Goal: Check status: Check status

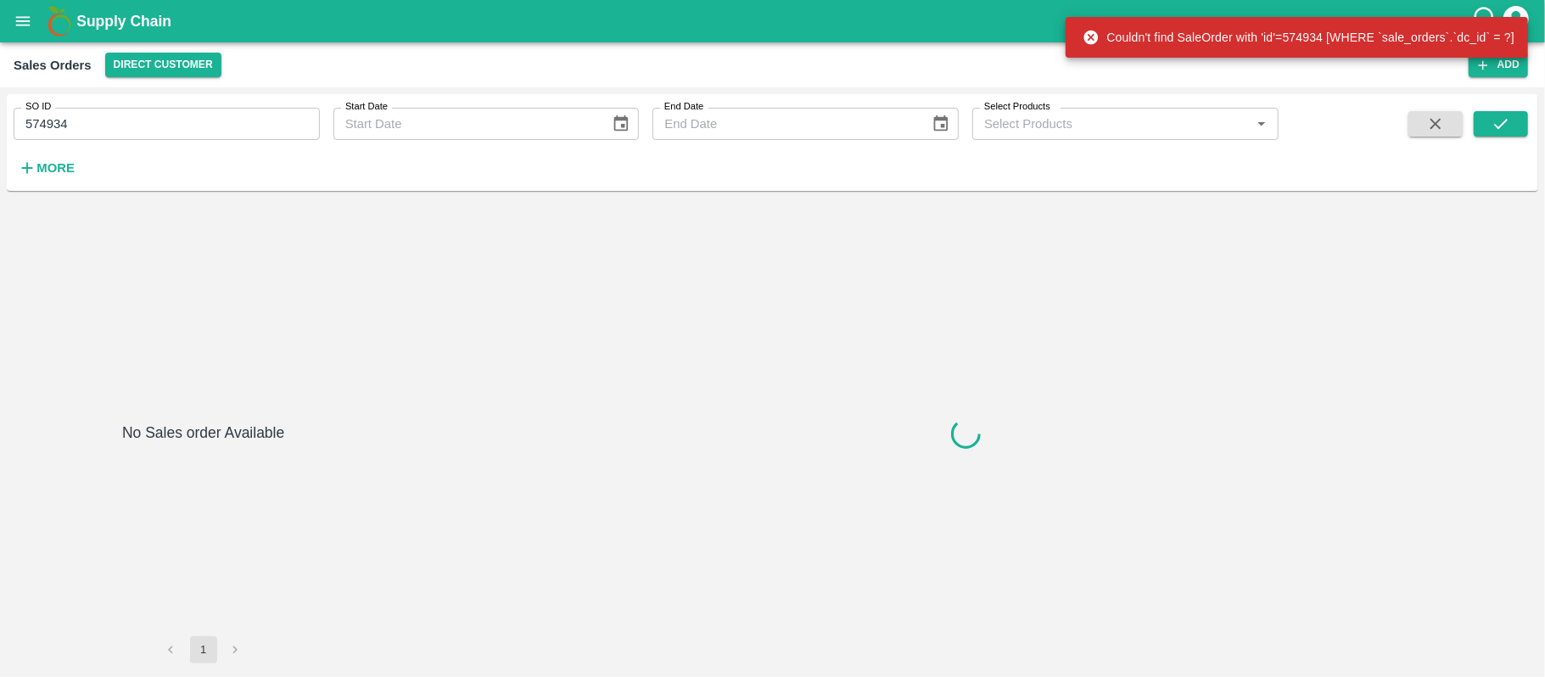
click at [120, 126] on input "574934" at bounding box center [167, 124] width 306 height 32
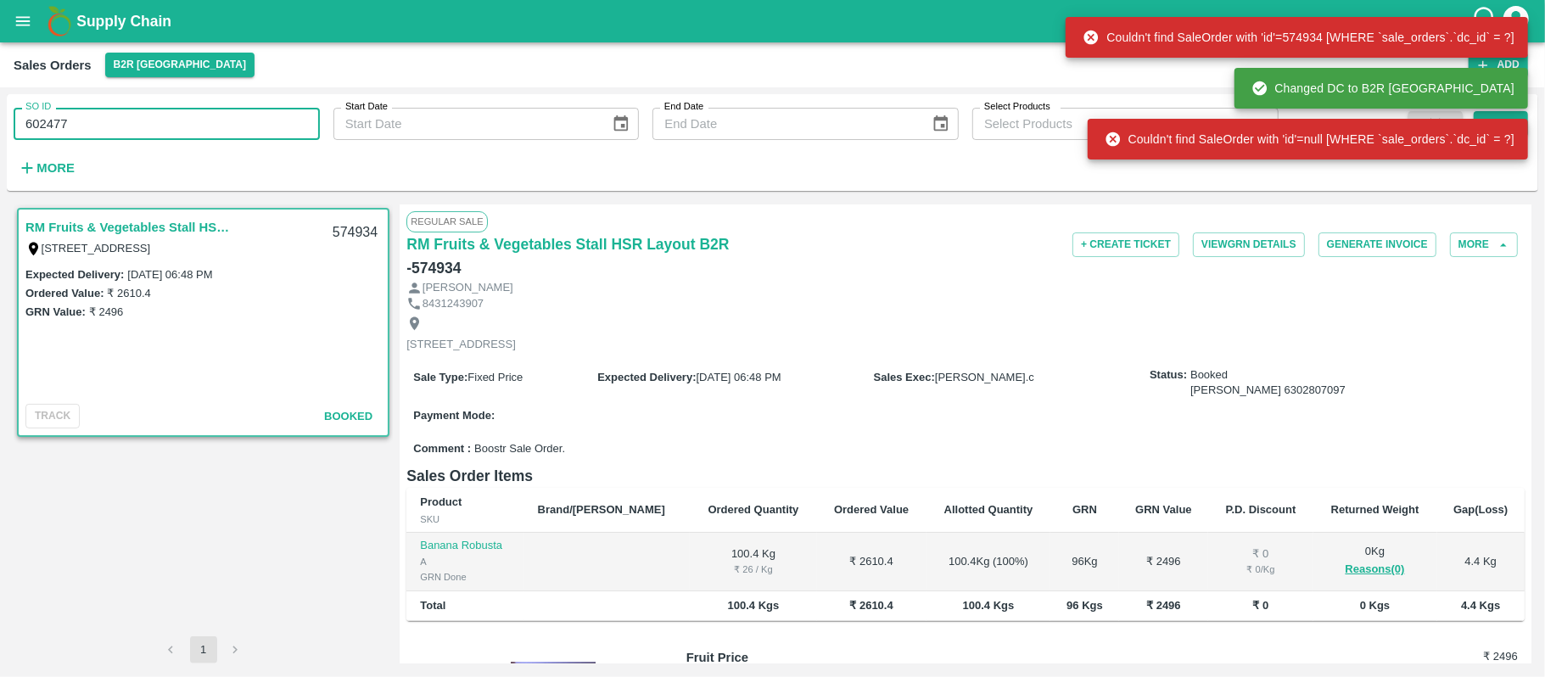
click at [1495, 114] on div "Couldn't find SaleOrder with 'id'=null [WHERE `sale_orders`.`dc_id` = ?]" at bounding box center [1308, 139] width 440 height 51
click at [1497, 120] on div "Couldn't find SaleOrder with 'id'=null [WHERE `sale_orders`.`dc_id` = ?]" at bounding box center [1308, 139] width 440 height 41
click at [1501, 129] on div "Couldn't find SaleOrder with 'id'=null [WHERE `sale_orders`.`dc_id` = ?]" at bounding box center [1310, 139] width 410 height 31
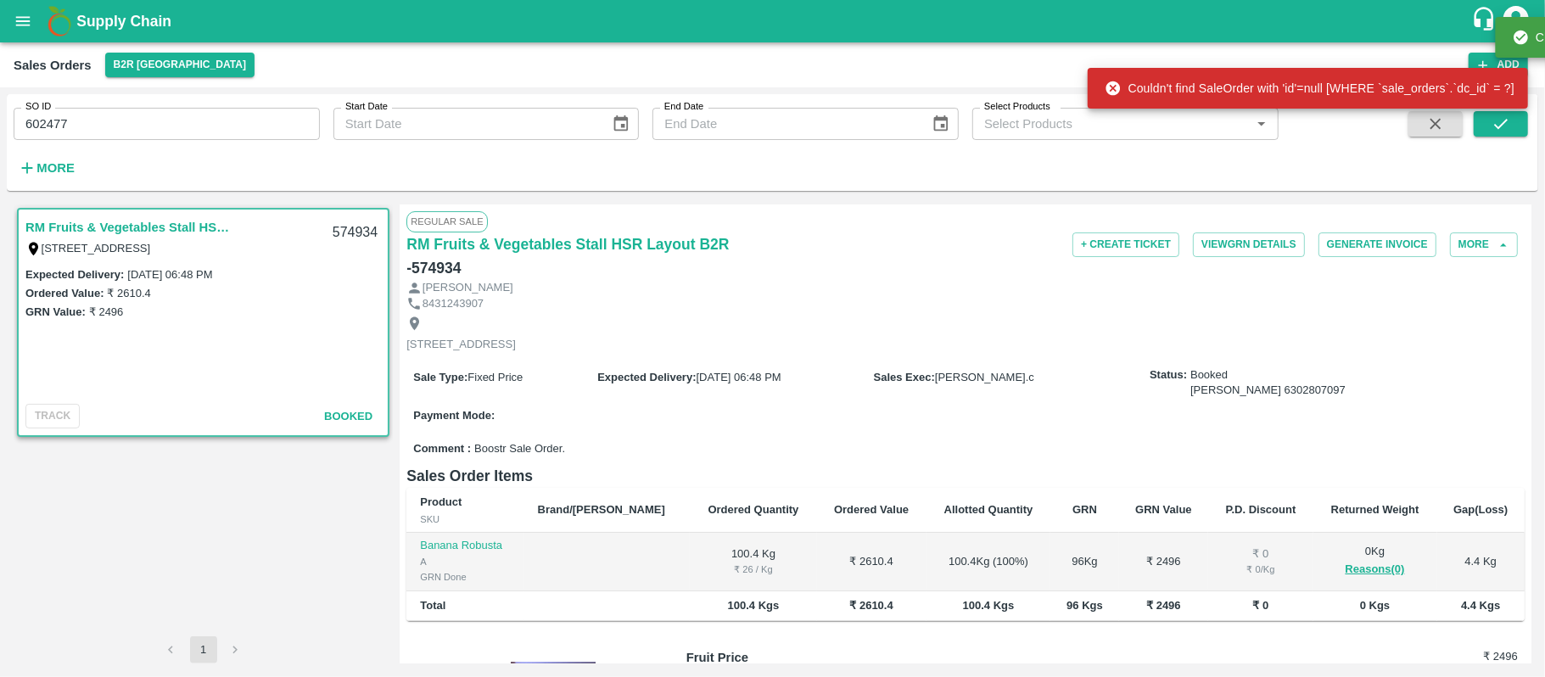
click at [1508, 124] on icon "submit" at bounding box center [1501, 124] width 19 height 19
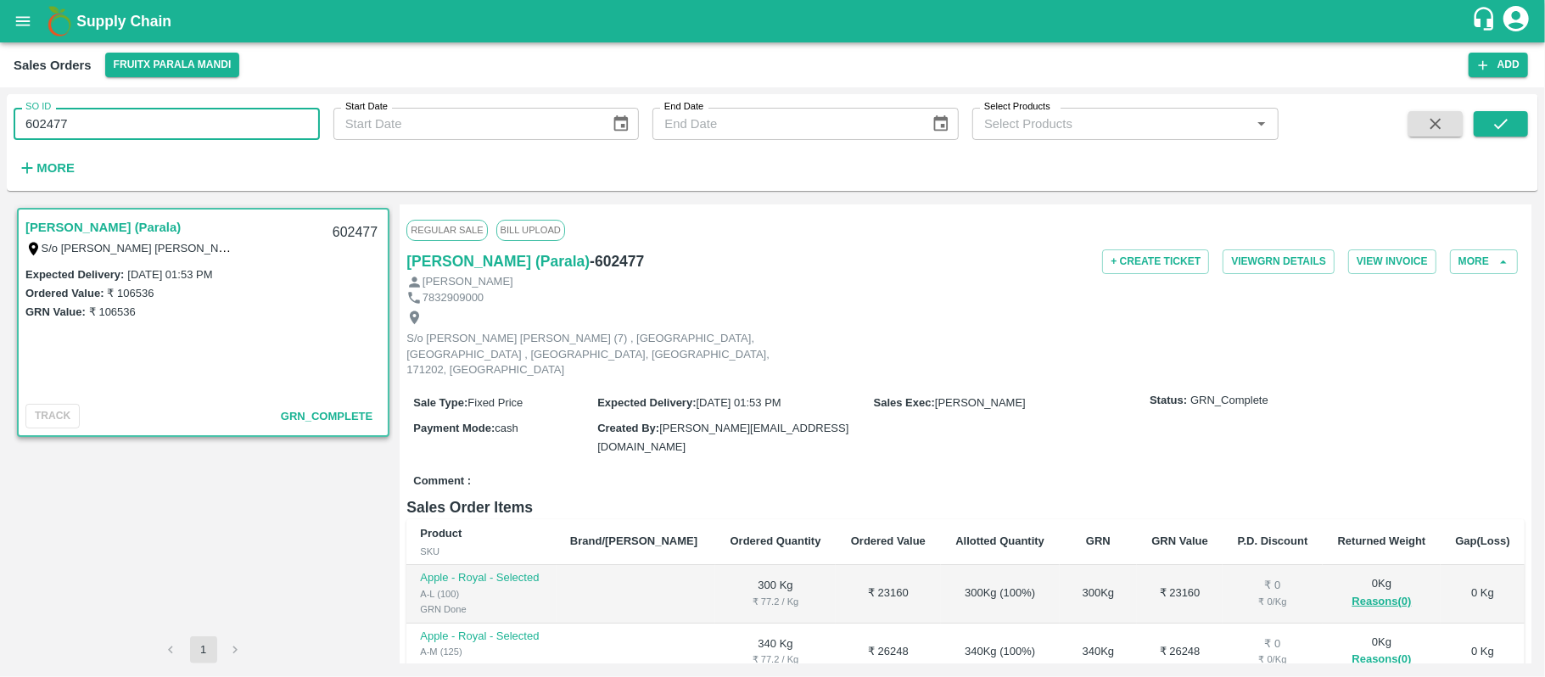
click at [109, 127] on input "602477" at bounding box center [167, 124] width 306 height 32
paste input "text"
click at [1498, 113] on button "submit" at bounding box center [1501, 123] width 54 height 25
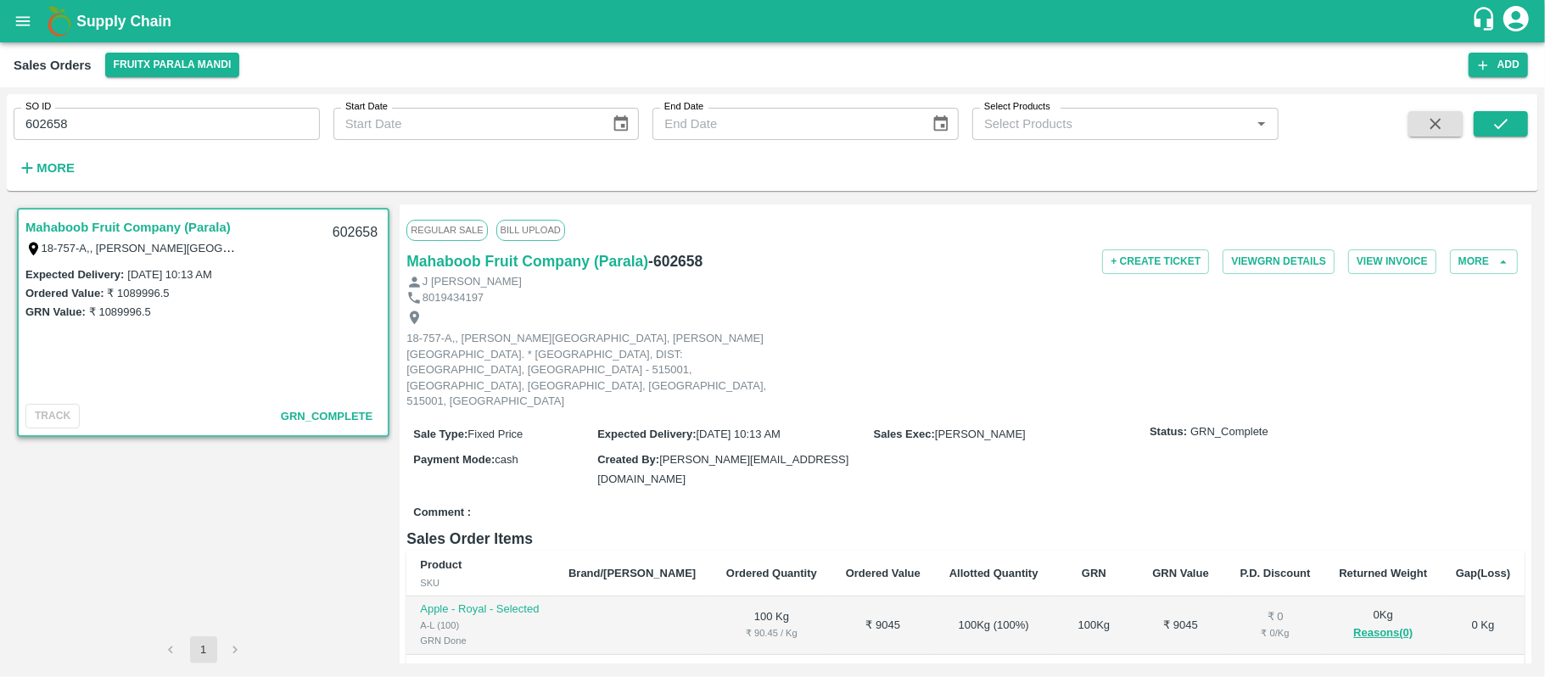
click at [116, 124] on input "602658" at bounding box center [167, 124] width 306 height 32
paste input "text"
click at [1501, 120] on icon "submit" at bounding box center [1501, 124] width 19 height 19
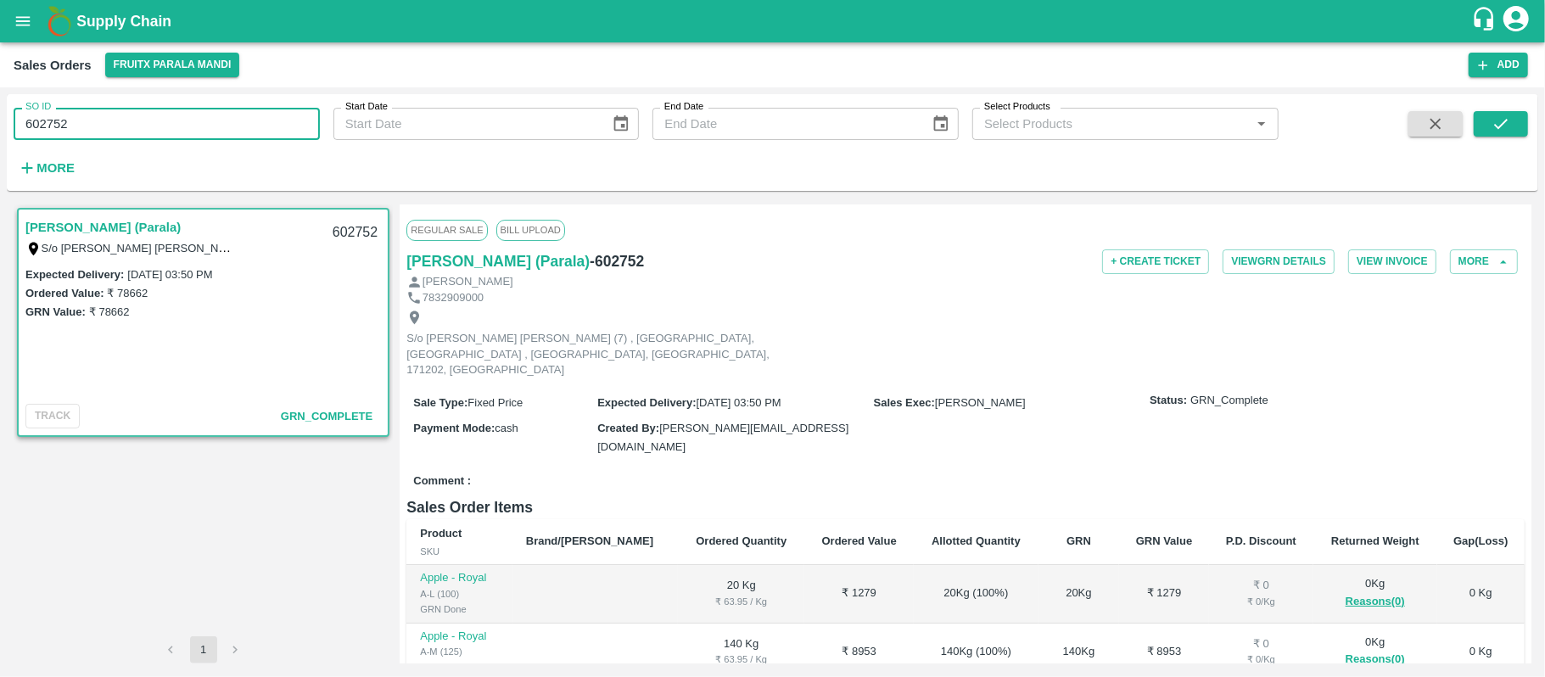
drag, startPoint x: 110, startPoint y: 122, endPoint x: 0, endPoint y: 143, distance: 112.2
click at [0, 143] on div "SO ID 602752 SO ID Start Date Start Date End Date End Date Select Products Sele…" at bounding box center [772, 382] width 1545 height 590
paste input "text"
click at [1495, 120] on icon "submit" at bounding box center [1501, 124] width 19 height 19
click at [156, 149] on div "SO ID 603173 SO ID Start Date Start Date End Date End Date Select Products Sele…" at bounding box center [639, 138] width 1279 height 88
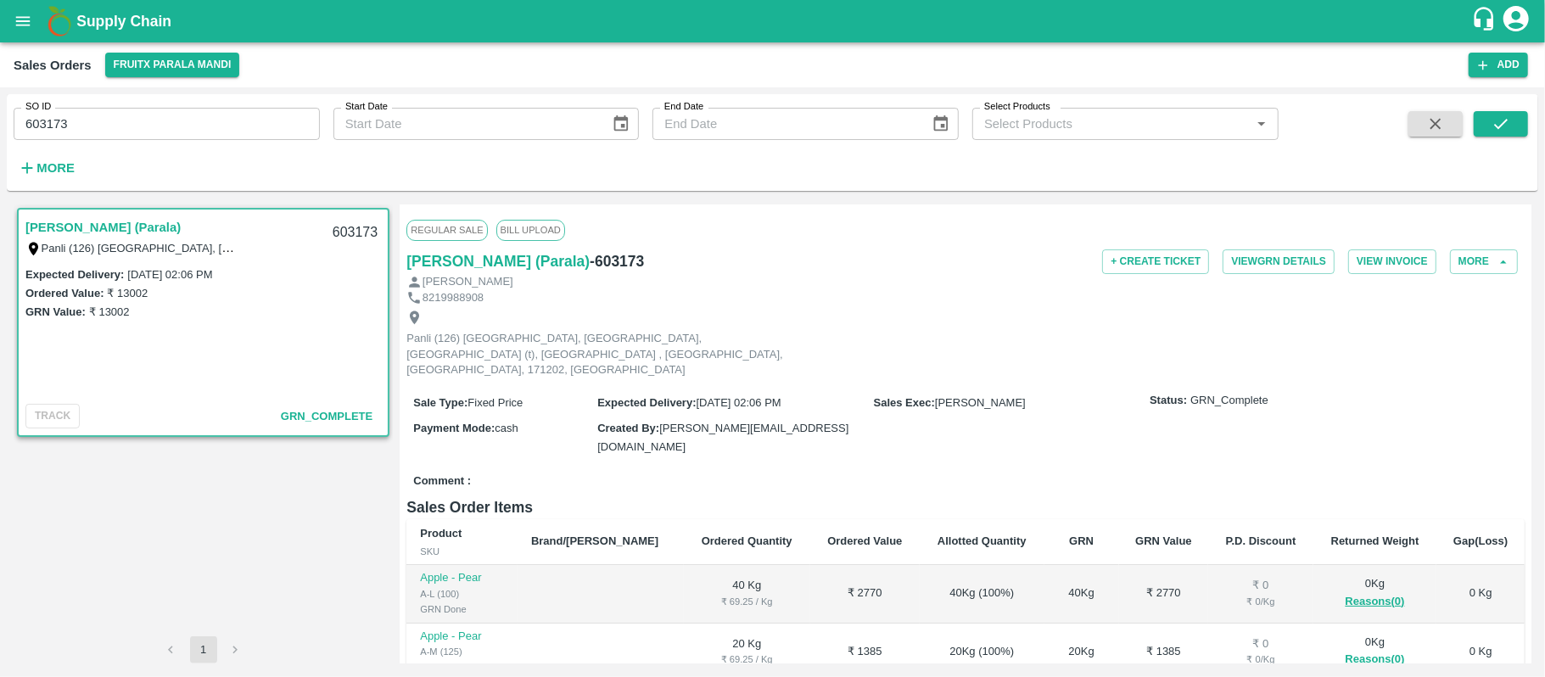
click at [148, 133] on input "603173" at bounding box center [167, 124] width 306 height 32
paste input "text"
click at [1521, 110] on div "SO ID 603899 SO ID Start Date Start Date End Date End Date Select Products Sele…" at bounding box center [773, 142] width 1532 height 83
click at [1515, 119] on button "submit" at bounding box center [1501, 123] width 54 height 25
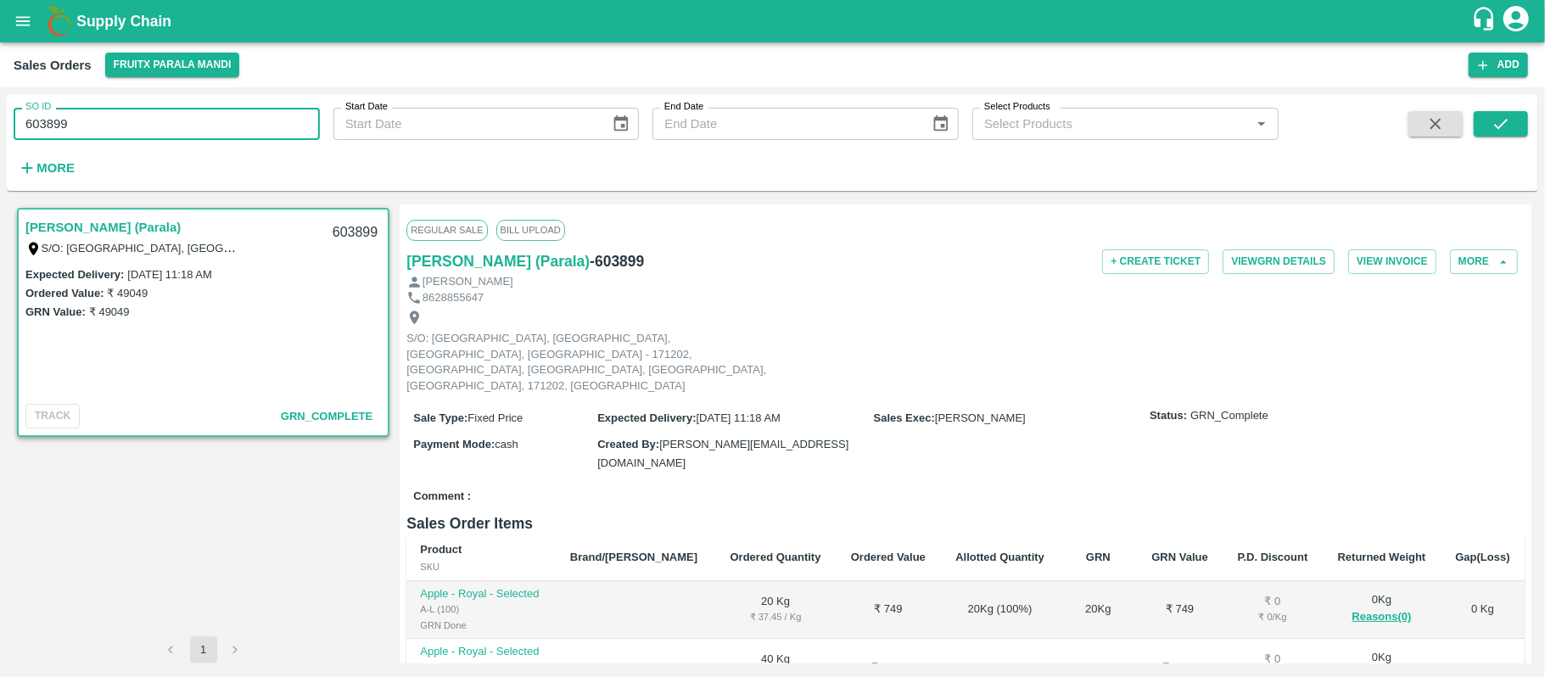
click at [170, 117] on input "603899" at bounding box center [167, 124] width 306 height 32
paste input "text"
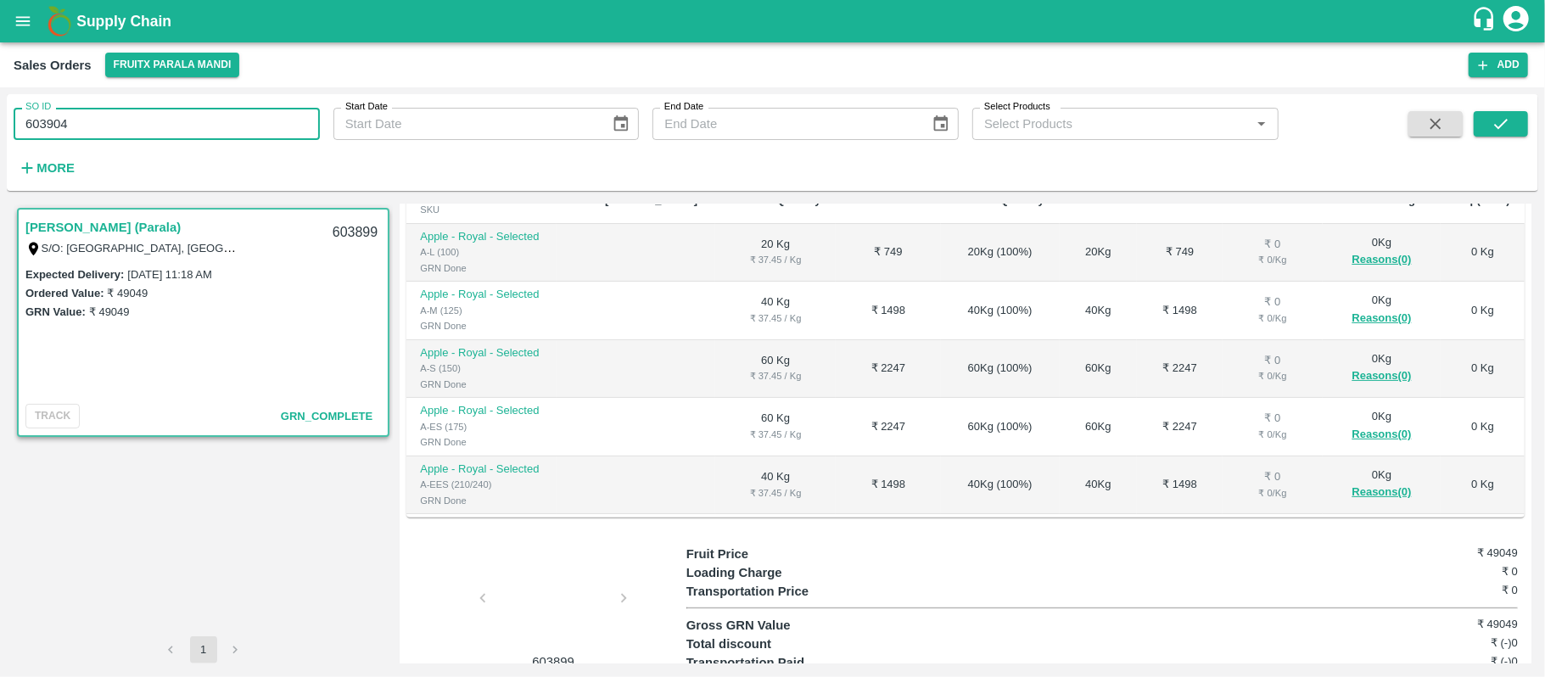
scroll to position [565, 0]
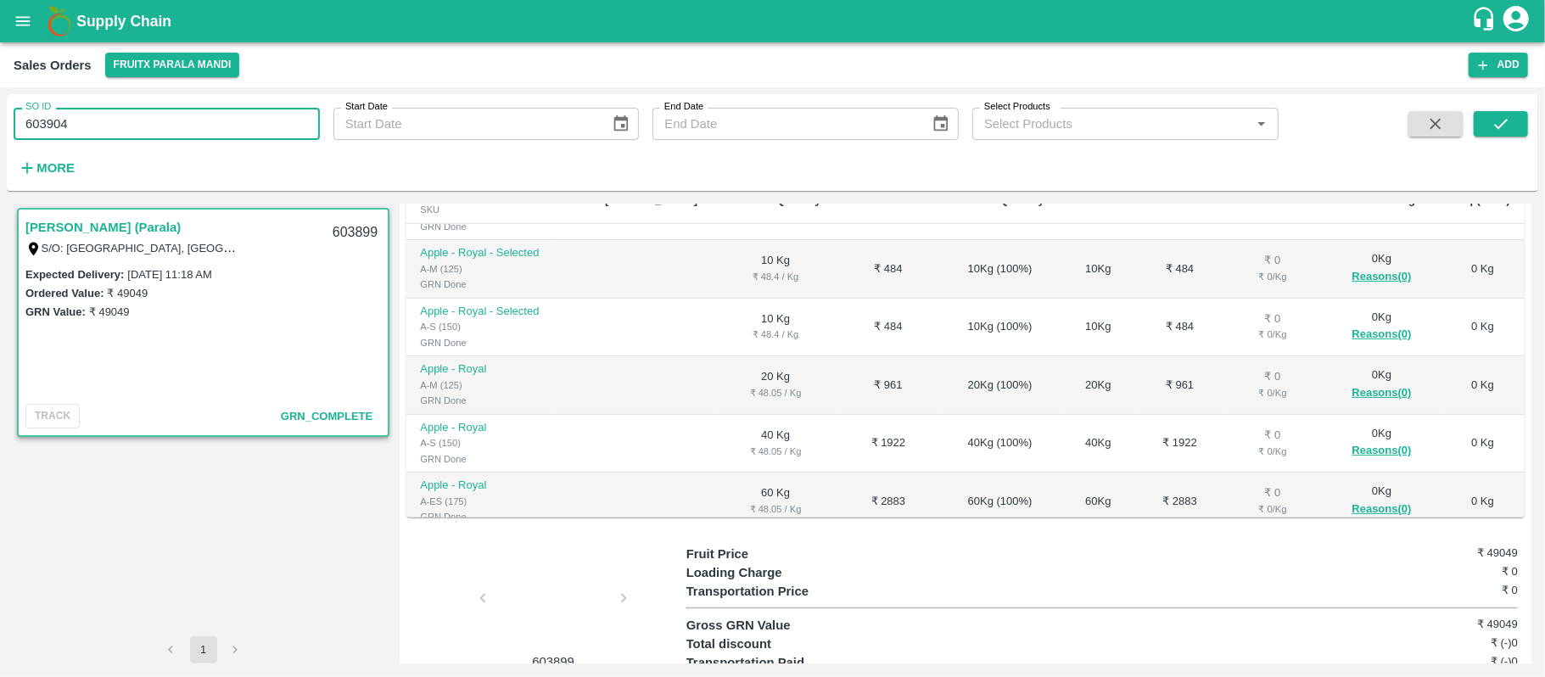
click at [548, 558] on div at bounding box center [553, 603] width 127 height 90
click at [1492, 126] on button "submit" at bounding box center [1501, 123] width 54 height 25
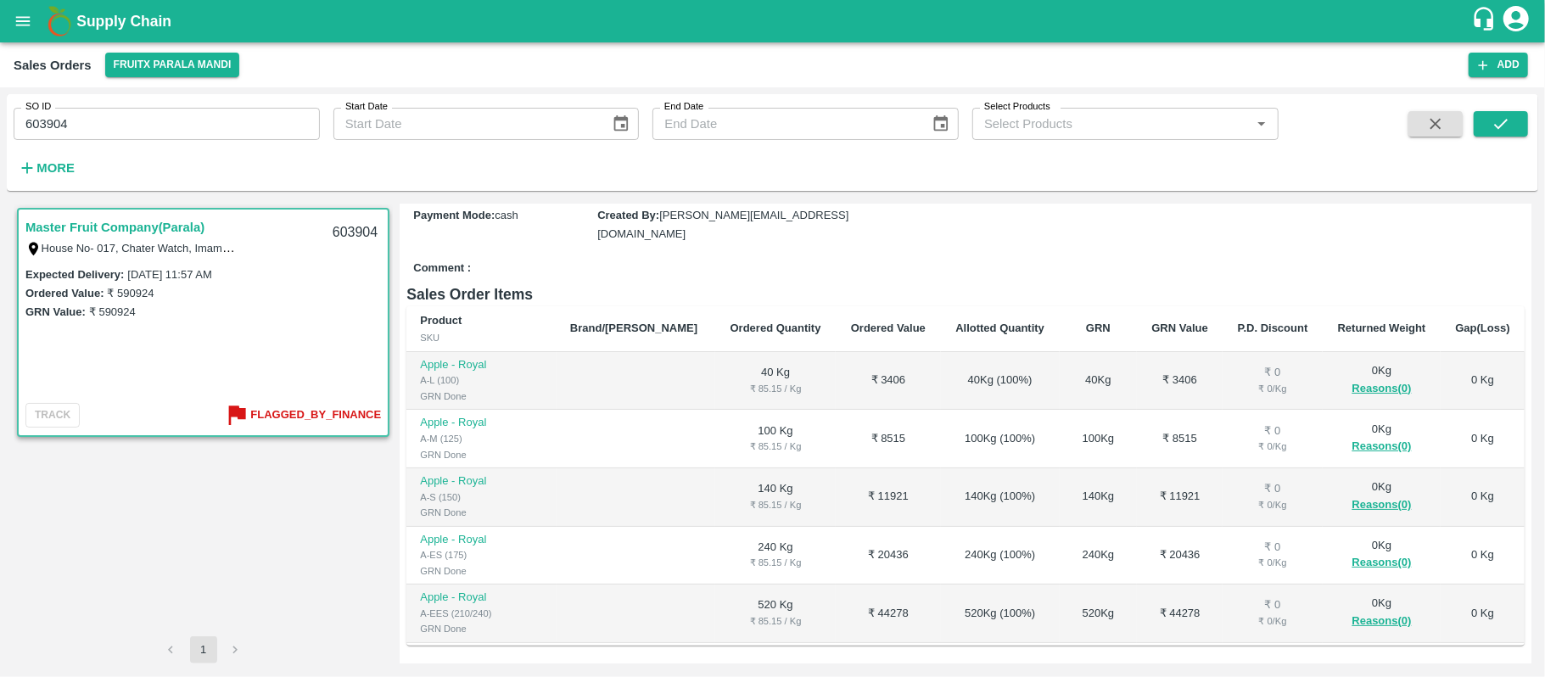
scroll to position [368, 0]
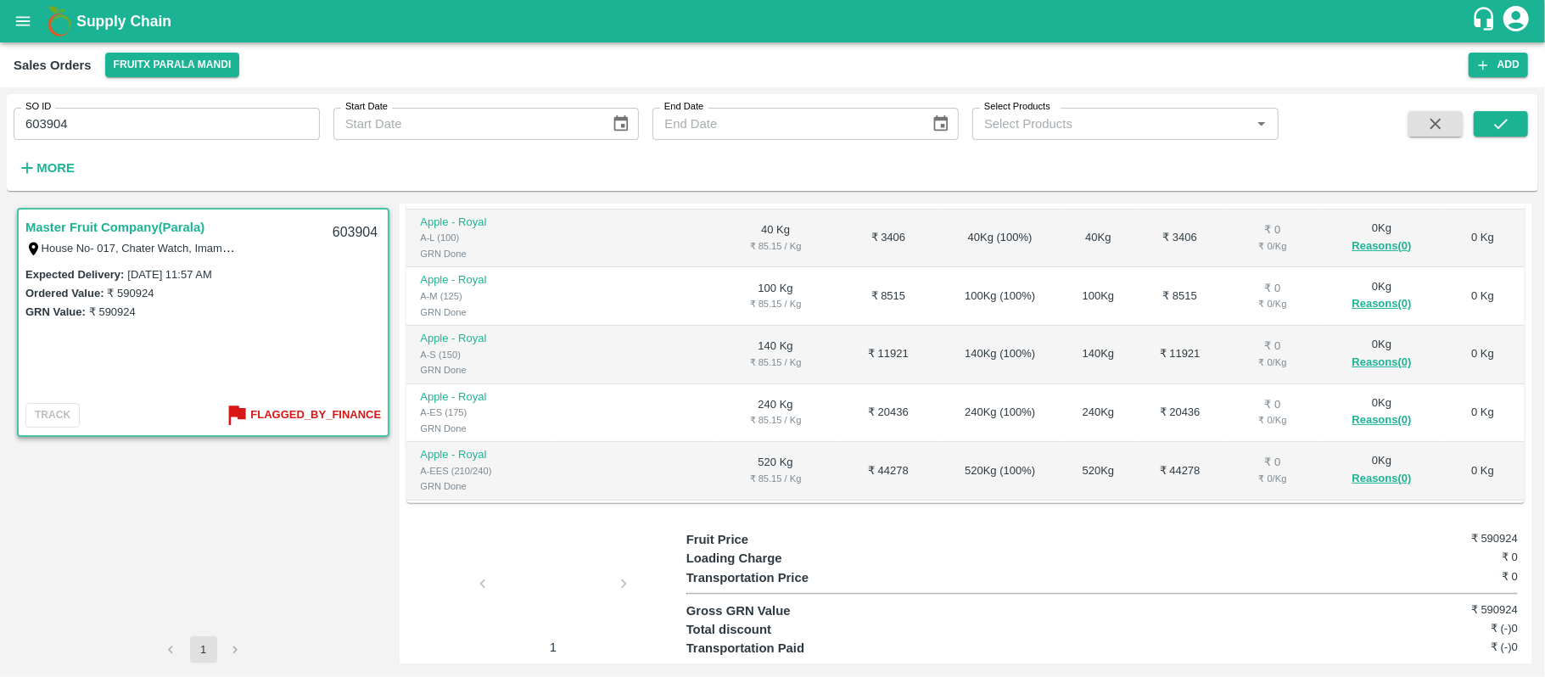
click at [557, 545] on div at bounding box center [553, 589] width 127 height 90
click at [232, 126] on input "603904" at bounding box center [167, 124] width 306 height 32
paste input "text"
click at [1505, 120] on icon "submit" at bounding box center [1501, 124] width 19 height 19
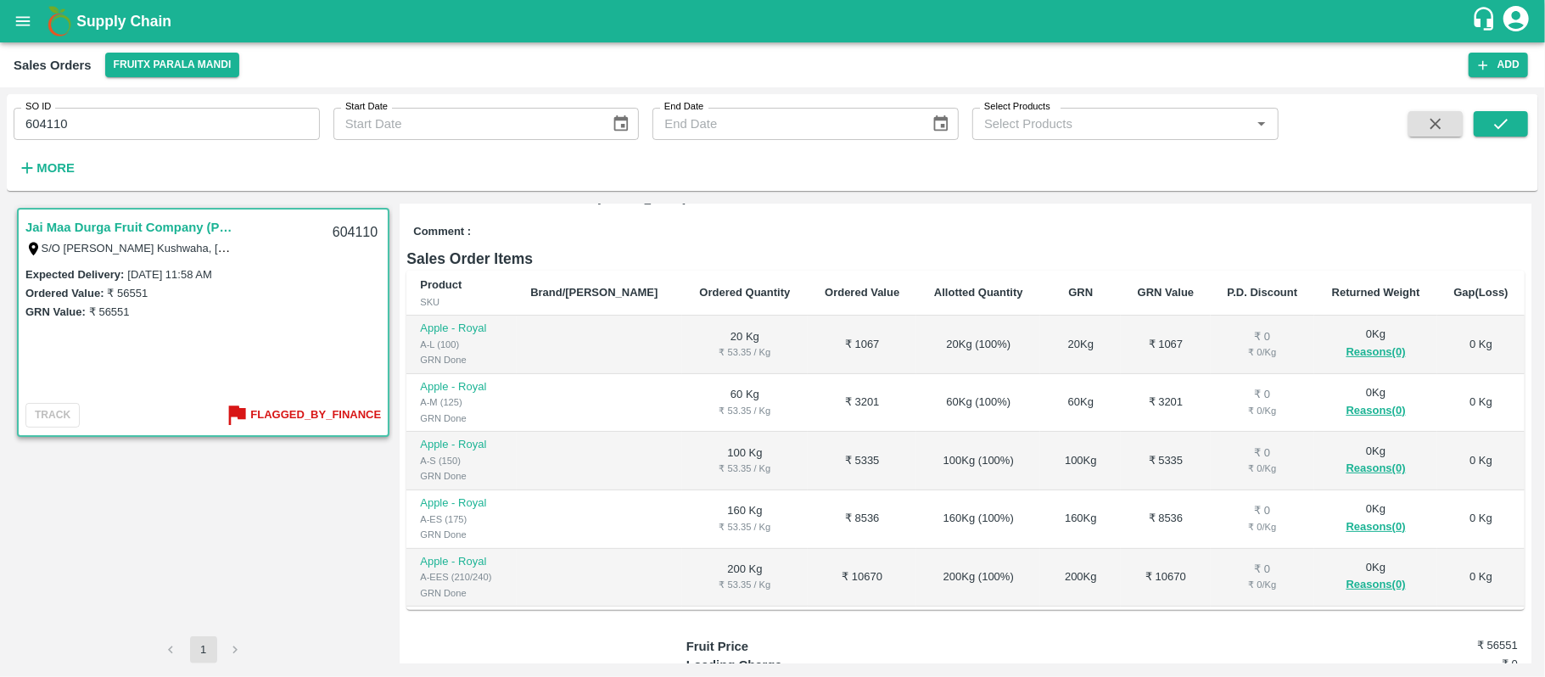
scroll to position [384, 0]
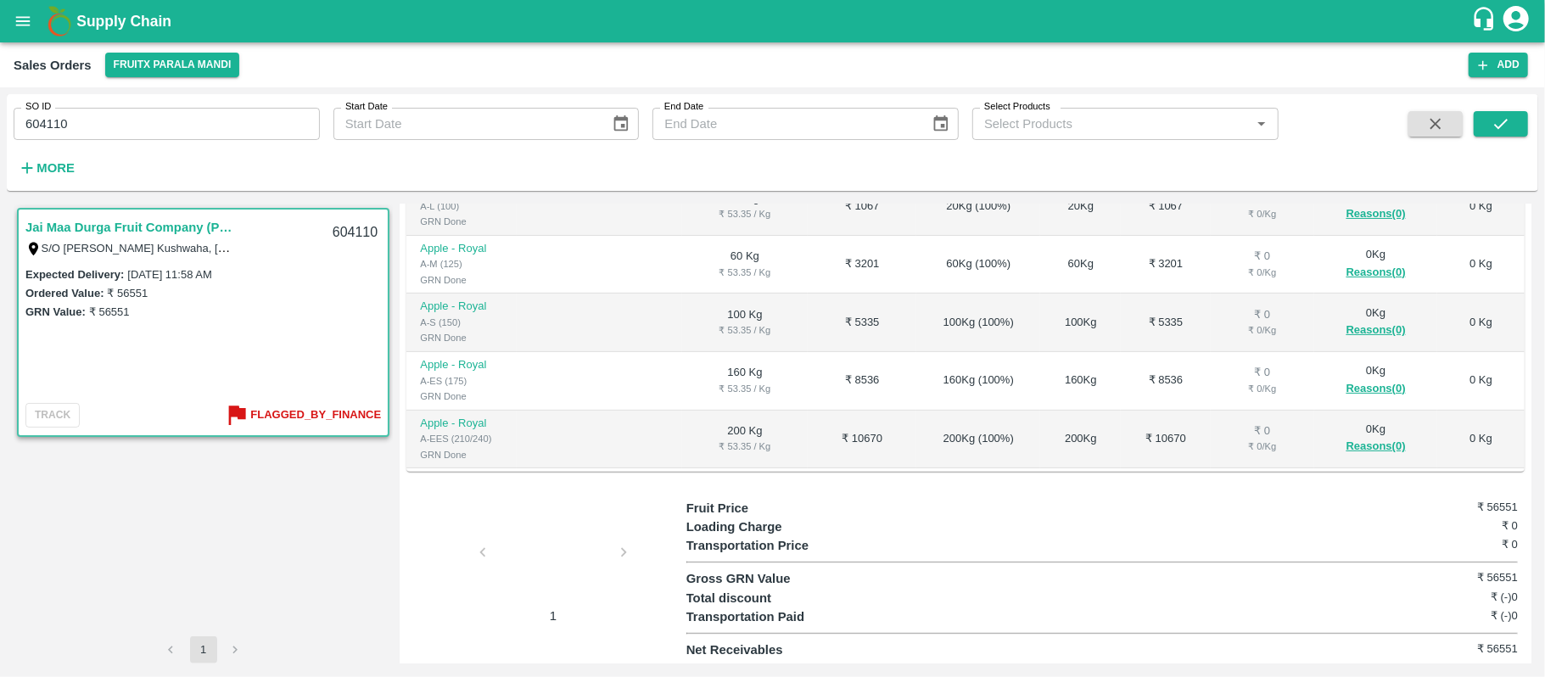
click at [540, 535] on div at bounding box center [553, 558] width 127 height 90
click at [171, 132] on input "604110" at bounding box center [167, 124] width 306 height 32
paste input "text"
click at [1484, 122] on button "submit" at bounding box center [1501, 123] width 54 height 25
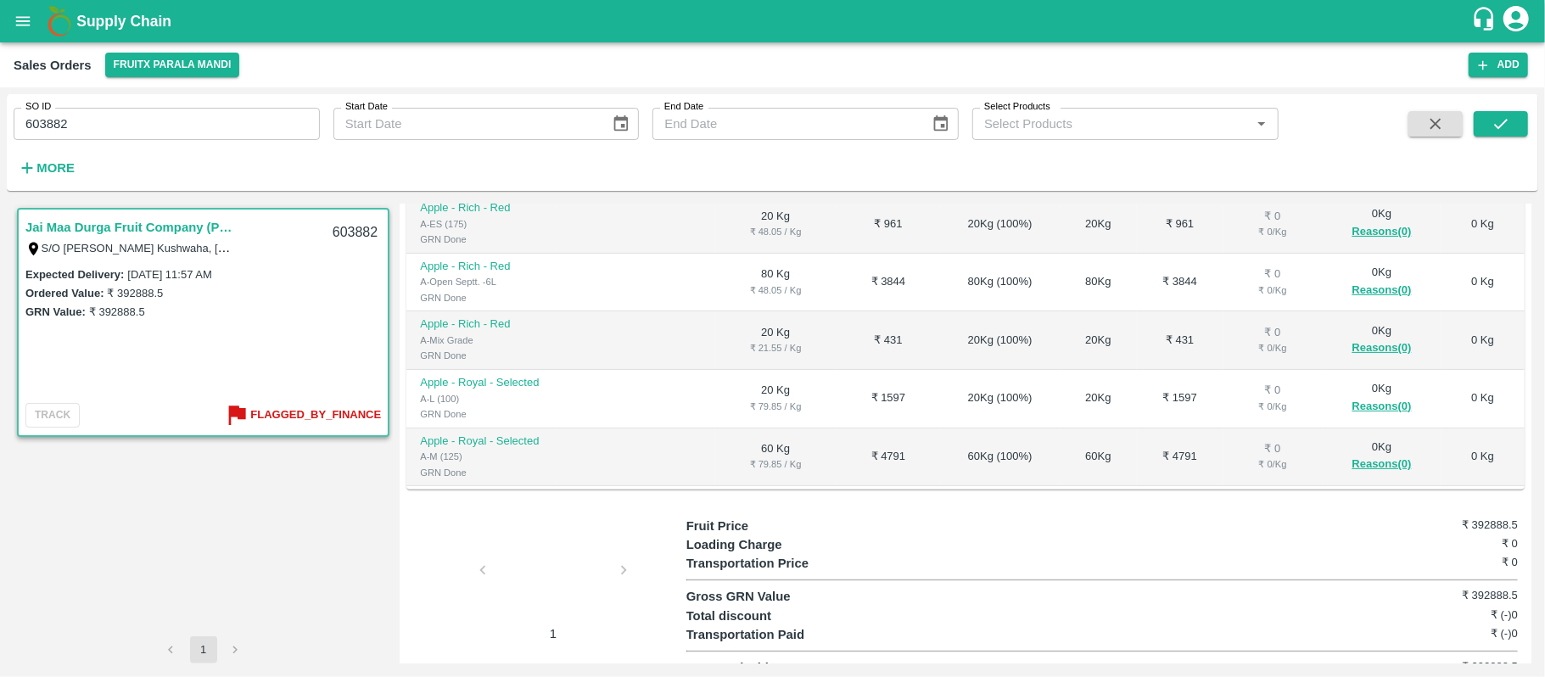
scroll to position [384, 0]
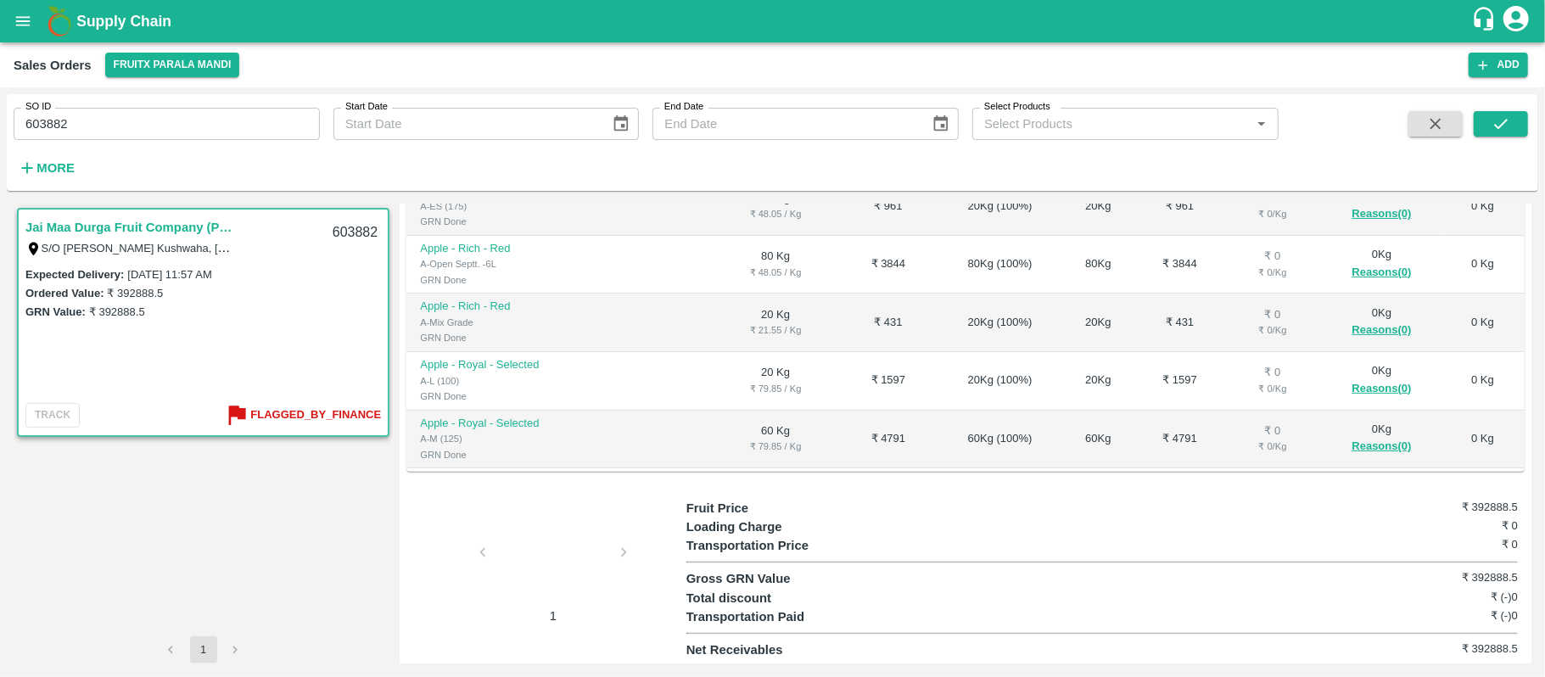
click at [553, 548] on div at bounding box center [553, 558] width 127 height 90
click at [216, 134] on input "603882" at bounding box center [167, 124] width 306 height 32
paste input "text"
click at [1487, 119] on button "submit" at bounding box center [1501, 123] width 54 height 25
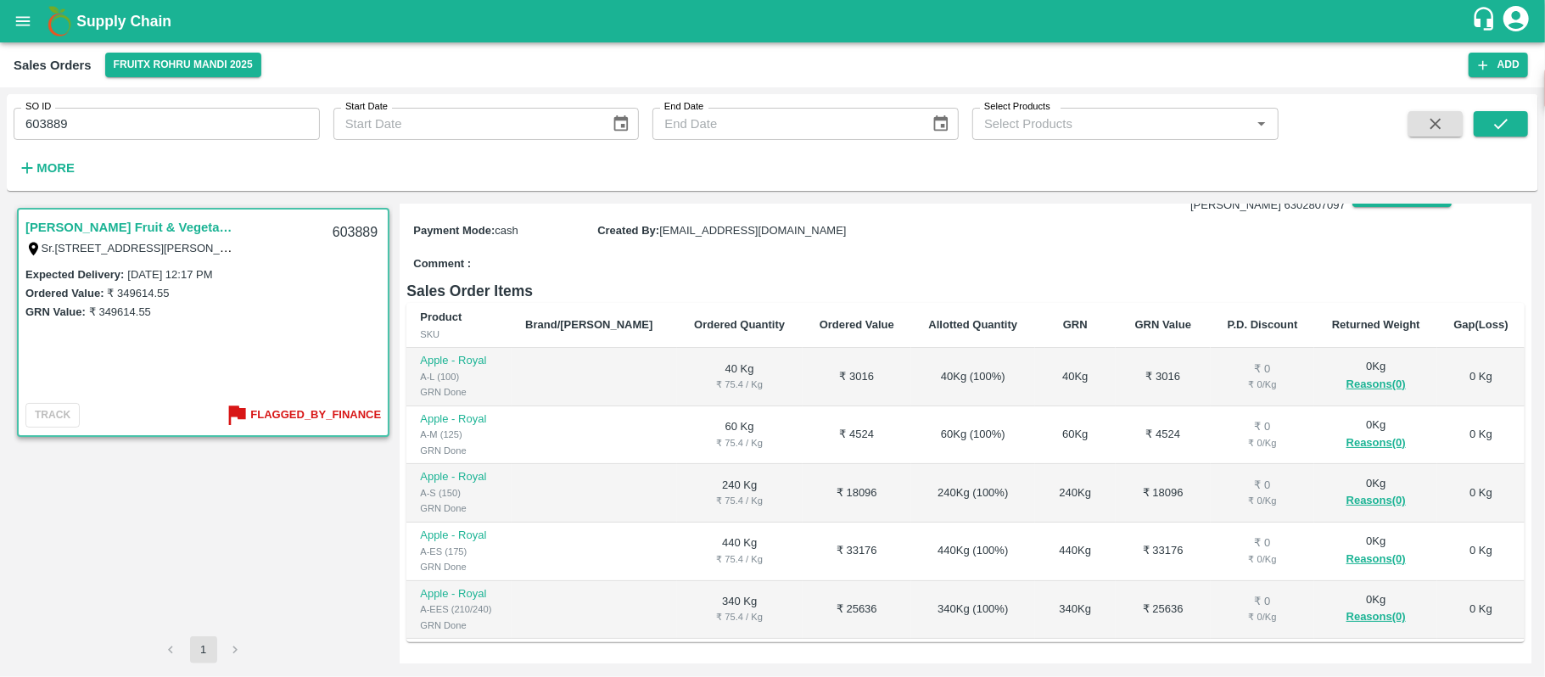
scroll to position [368, 0]
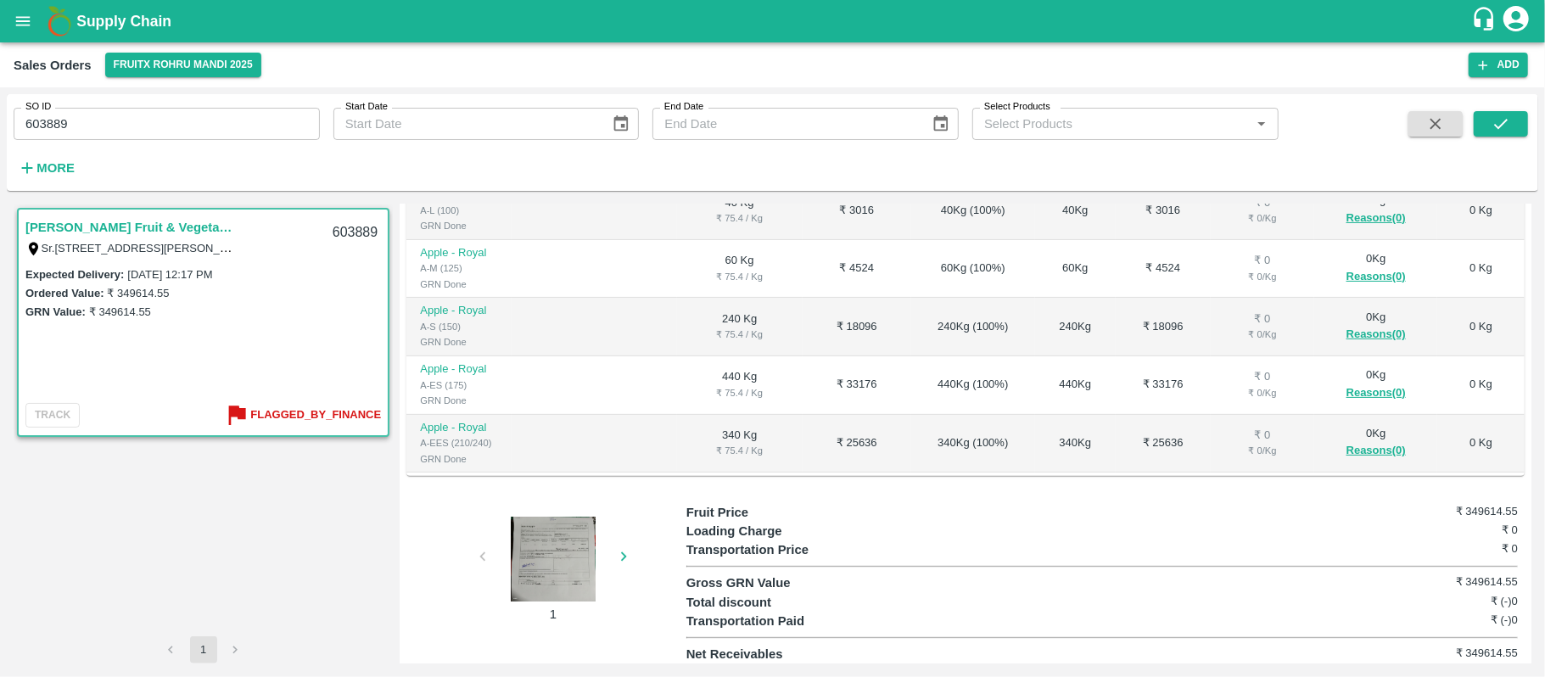
click at [537, 517] on div at bounding box center [553, 559] width 127 height 85
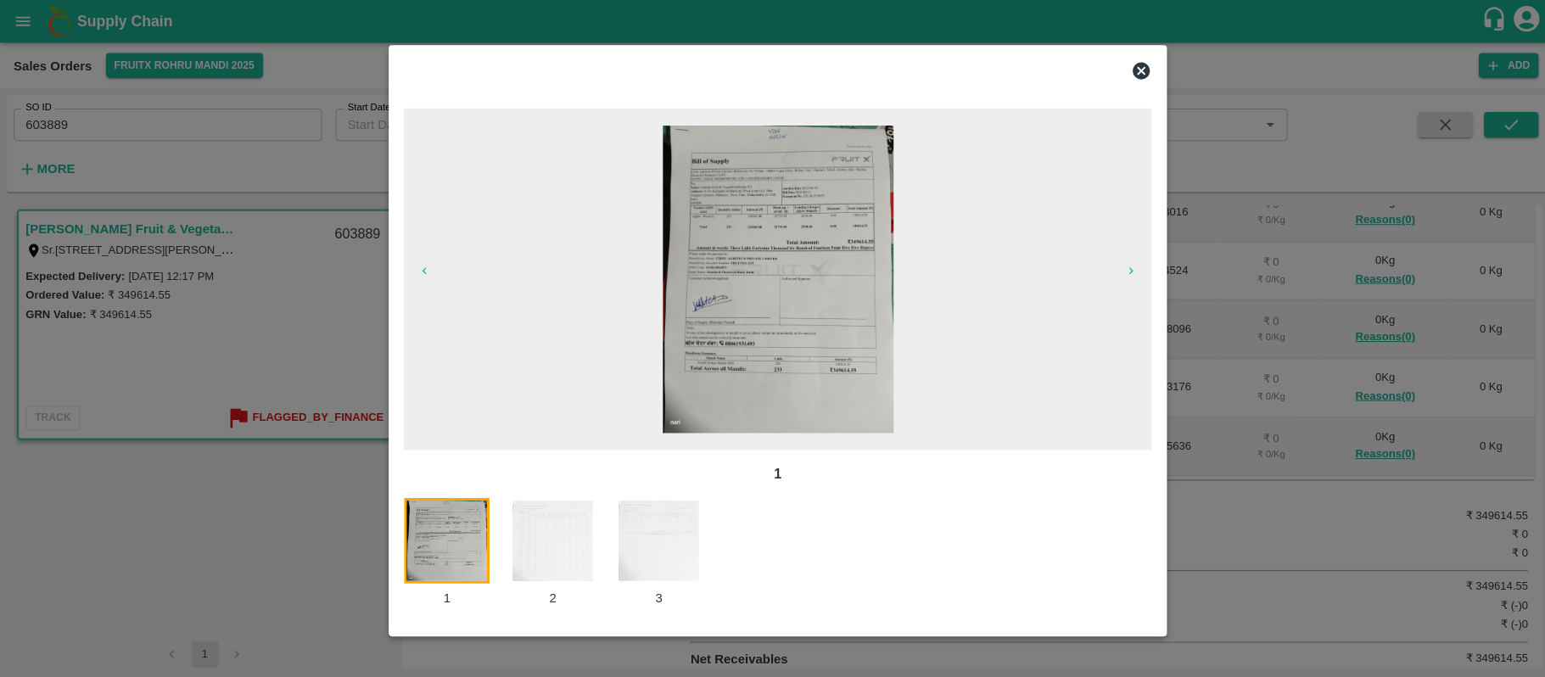
scroll to position [0, 0]
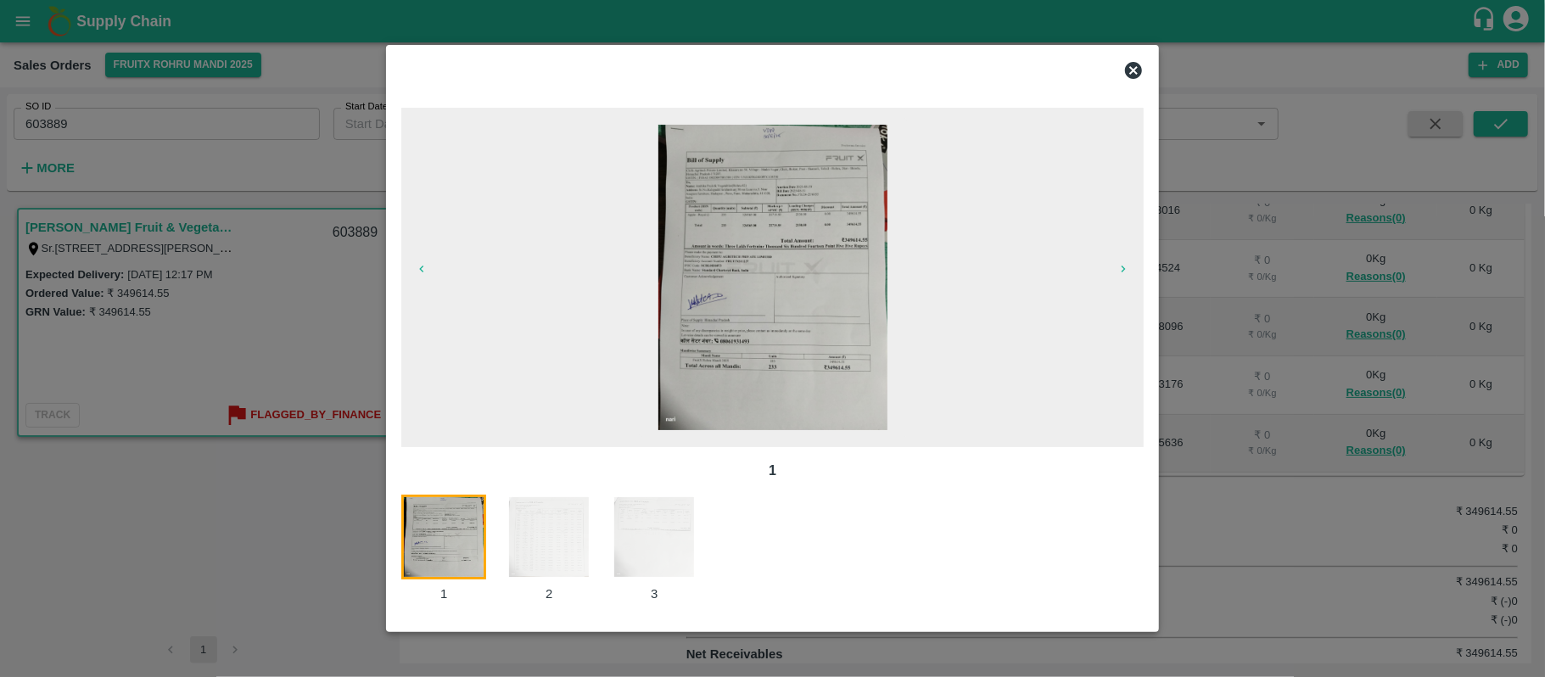
click at [547, 544] on img at bounding box center [549, 537] width 85 height 85
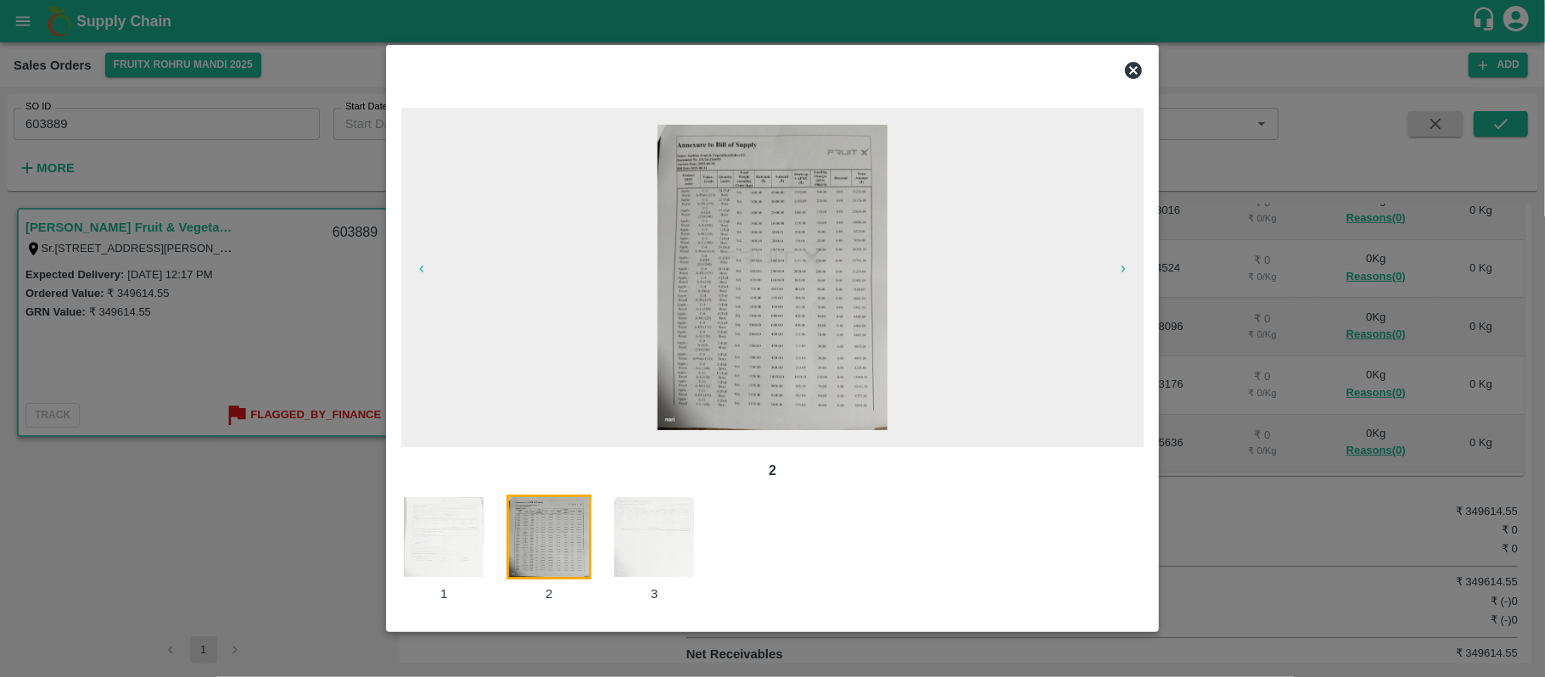
click at [609, 550] on div "2" at bounding box center [559, 549] width 105 height 109
click at [641, 536] on img at bounding box center [654, 537] width 85 height 85
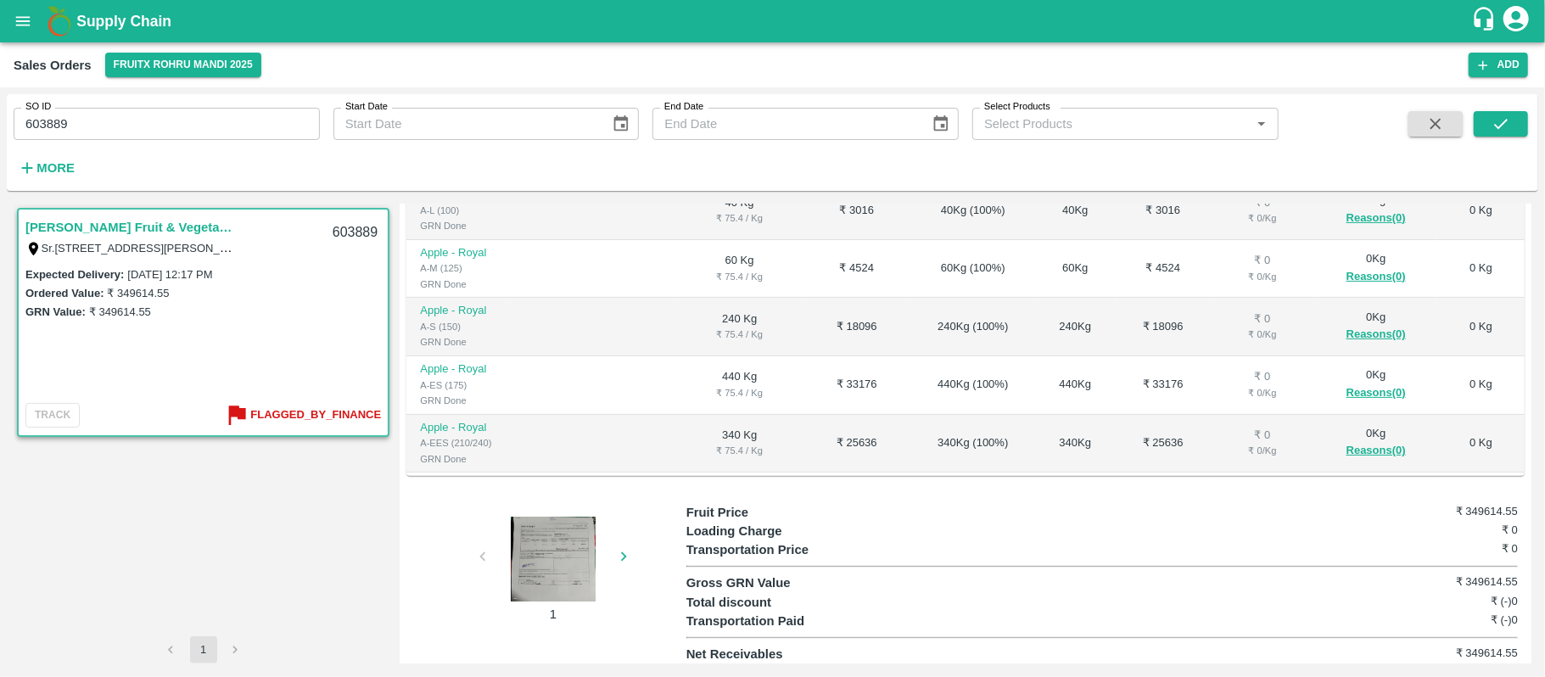
click at [570, 534] on div at bounding box center [553, 559] width 127 height 85
click at [99, 127] on input "603889" at bounding box center [167, 124] width 306 height 32
paste input "text"
click at [1514, 134] on button "submit" at bounding box center [1501, 123] width 54 height 25
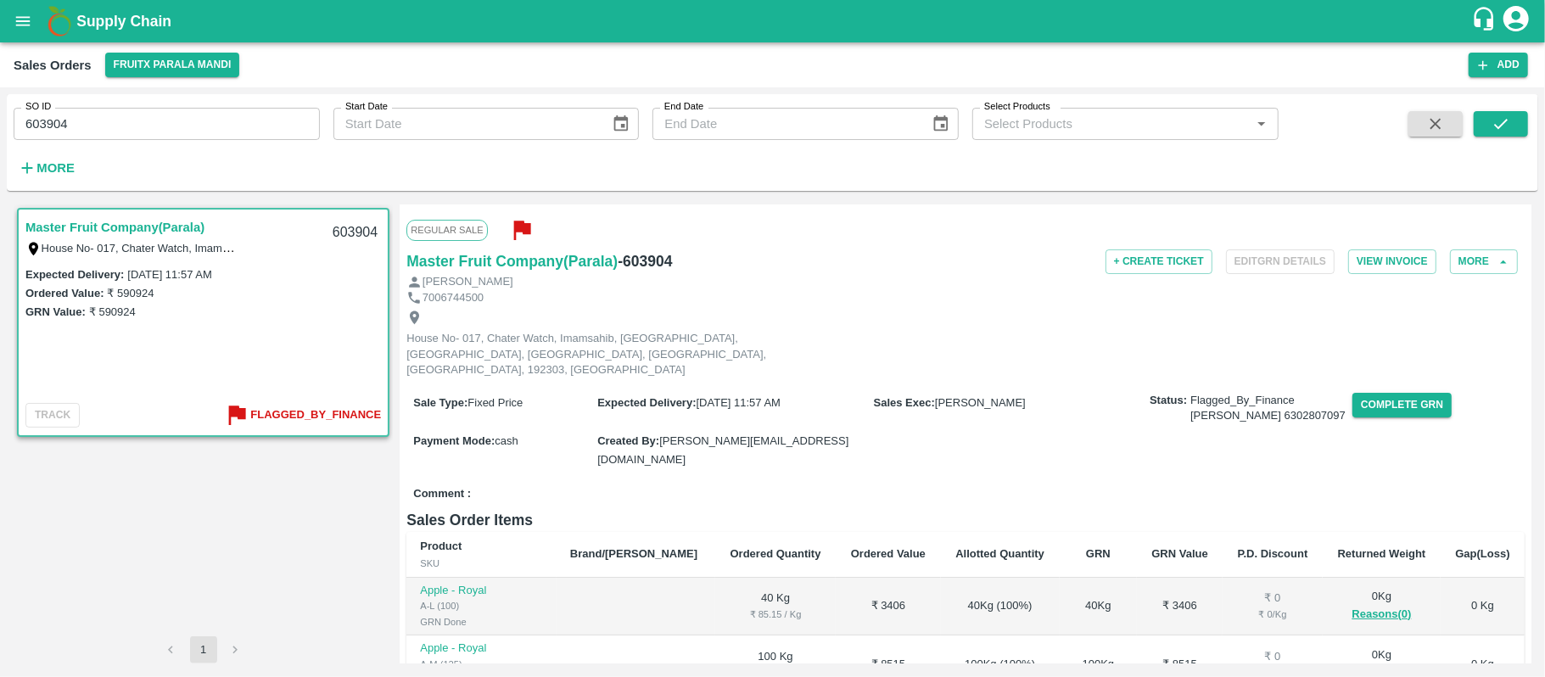
click at [68, 120] on input "603904" at bounding box center [167, 124] width 306 height 32
paste input "text"
drag, startPoint x: 1504, startPoint y: 117, endPoint x: 1442, endPoint y: 153, distance: 71.5
click at [1504, 117] on icon "submit" at bounding box center [1501, 124] width 19 height 19
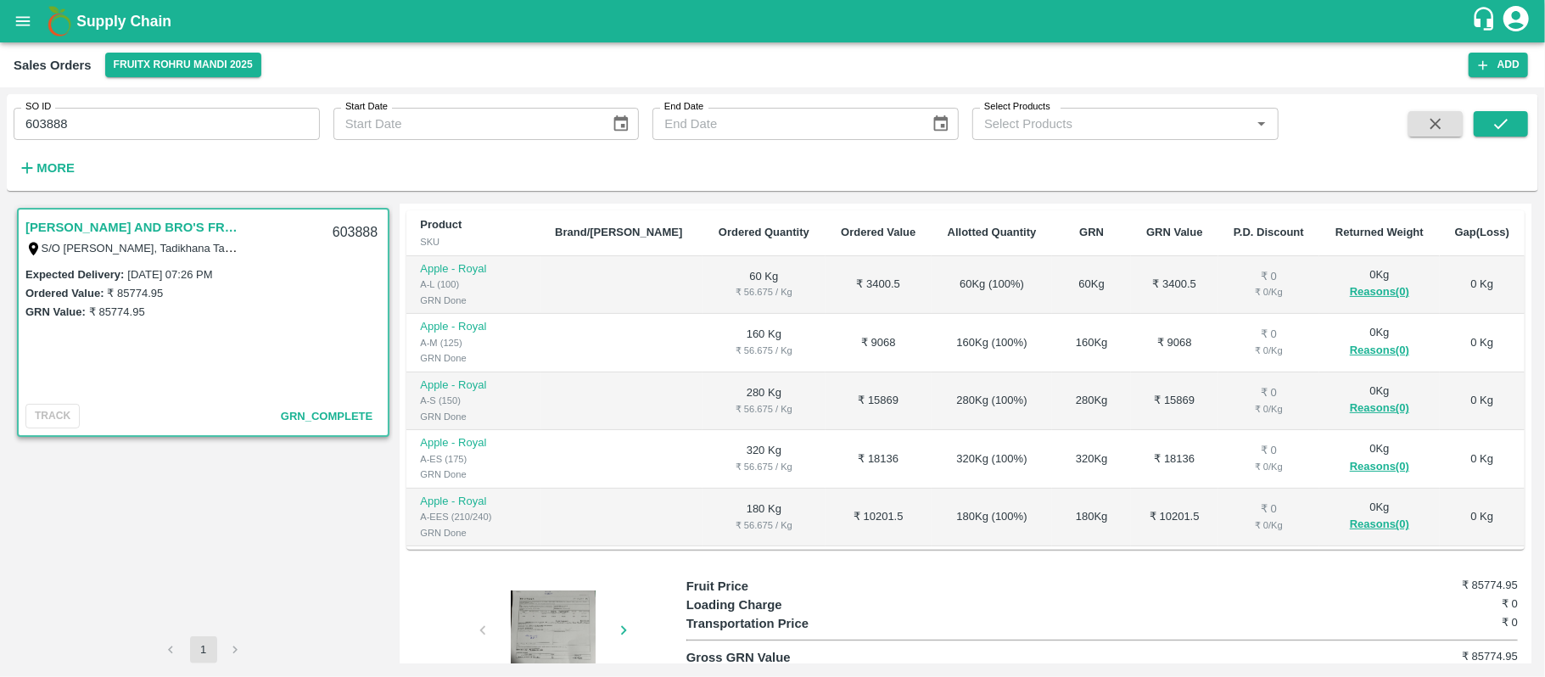
scroll to position [339, 0]
click at [543, 588] on div at bounding box center [553, 630] width 127 height 85
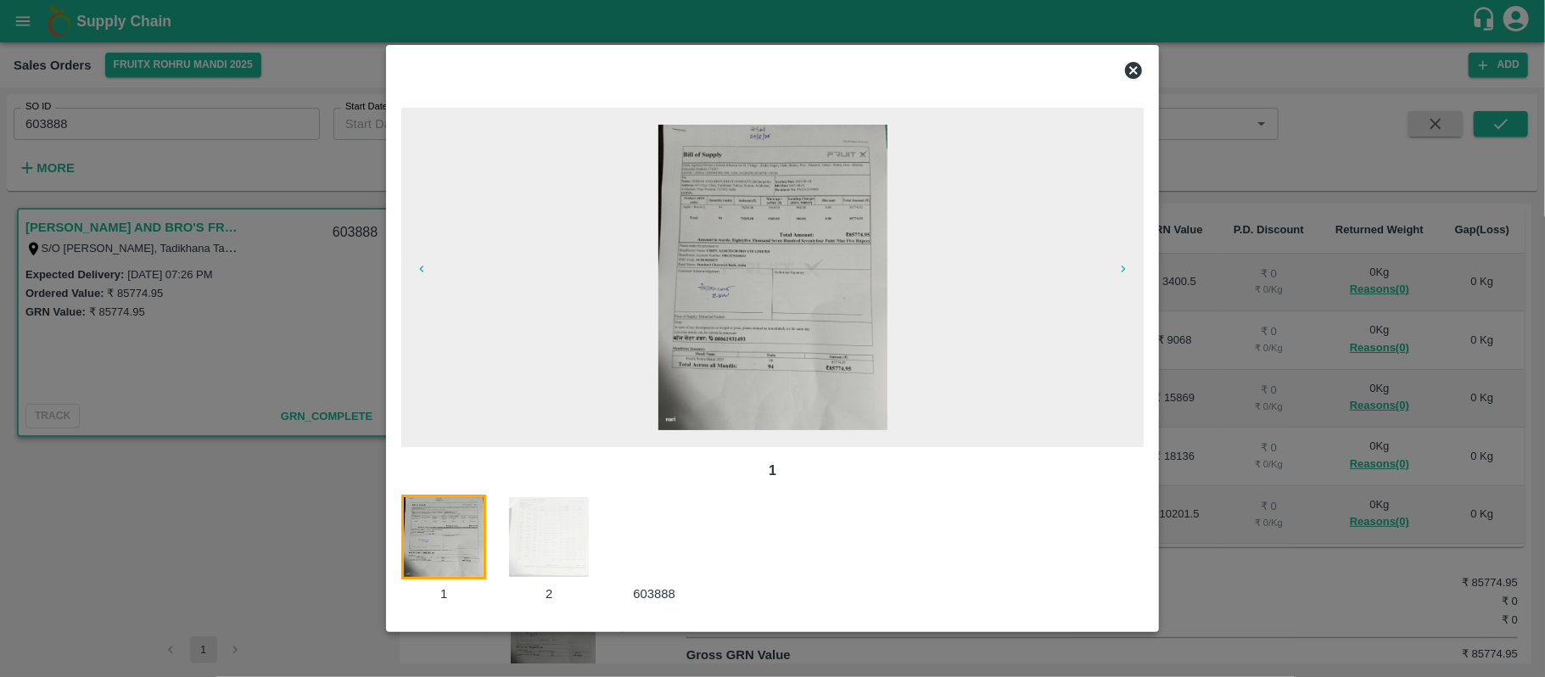
click at [297, 363] on div at bounding box center [772, 338] width 1545 height 677
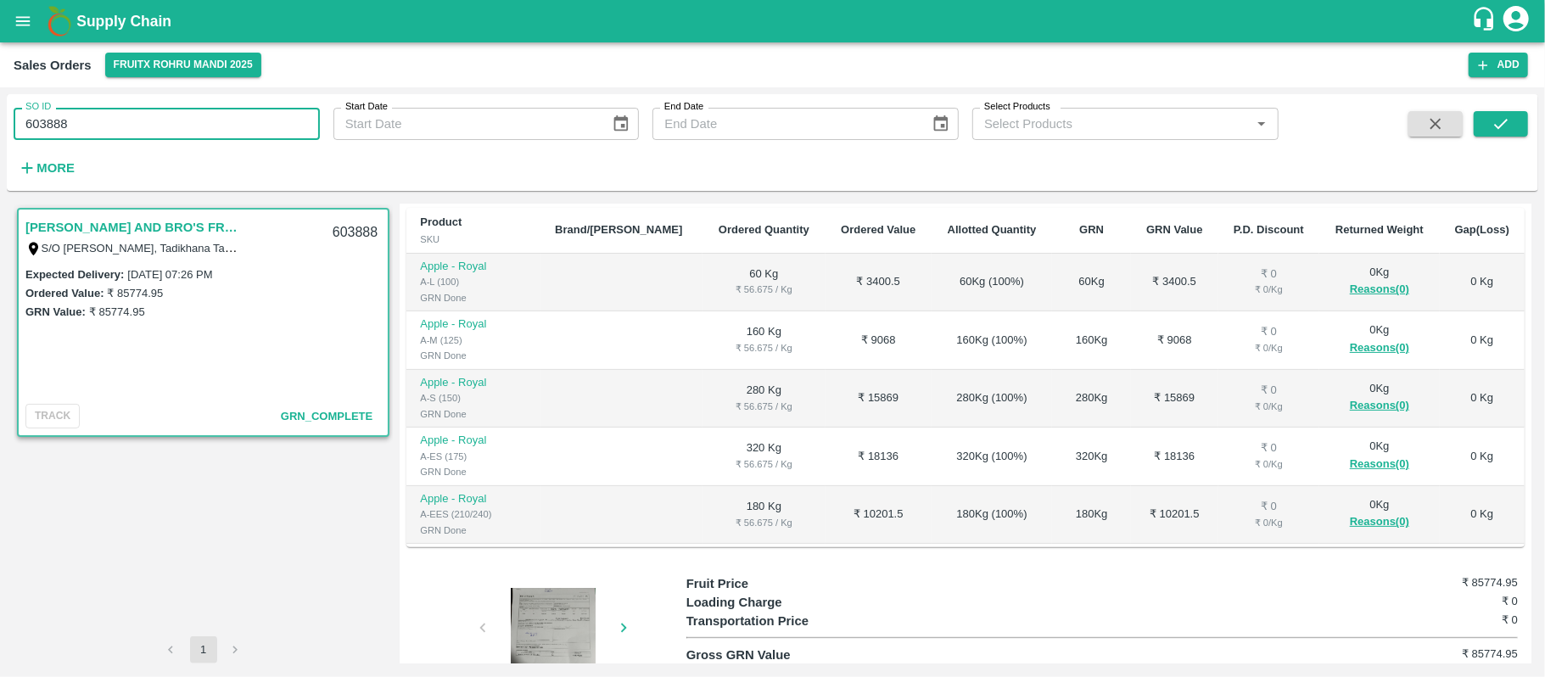
click at [141, 120] on input "603888" at bounding box center [167, 124] width 306 height 32
paste input "text"
click at [1497, 110] on div "SO ID 603882 SO ID Start Date Start Date End Date End Date Select Products Sele…" at bounding box center [773, 142] width 1532 height 83
click at [1514, 127] on button "submit" at bounding box center [1501, 123] width 54 height 25
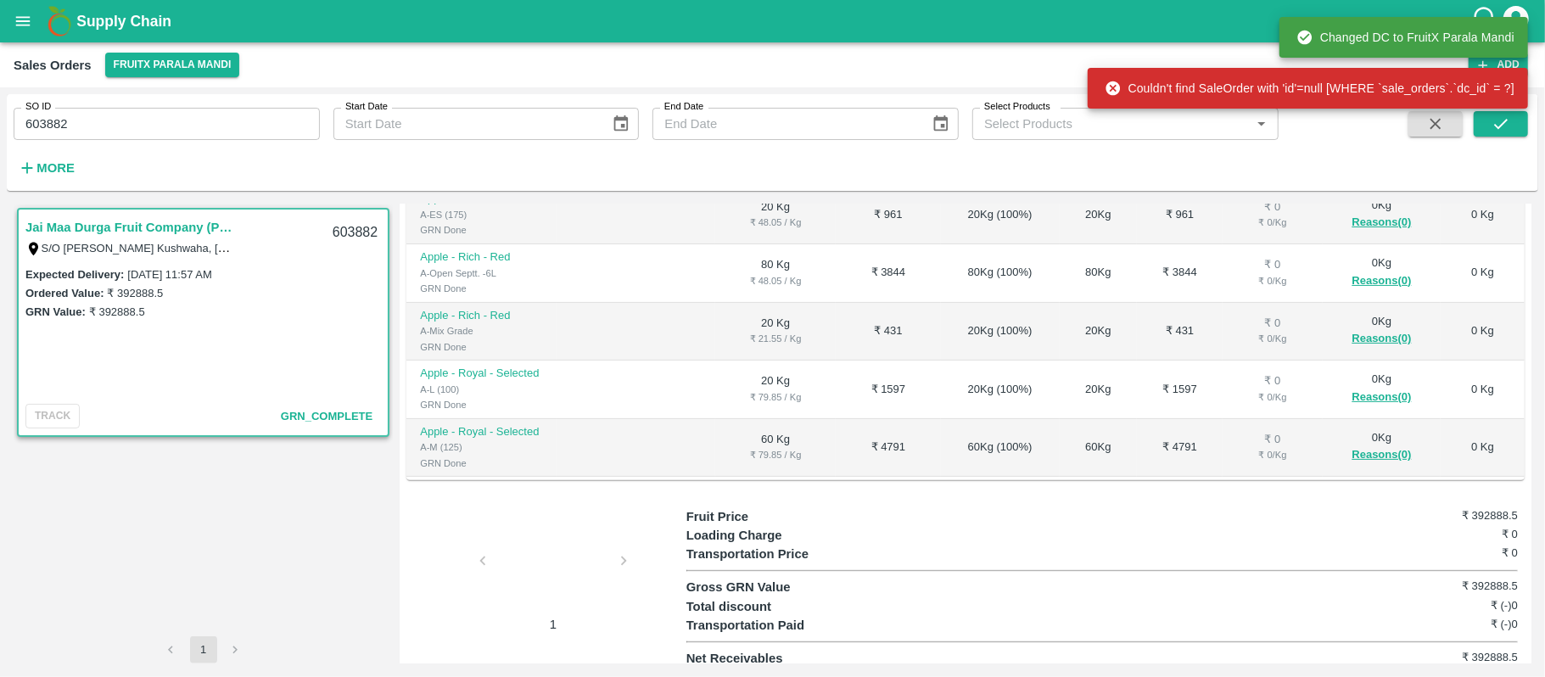
scroll to position [356, 0]
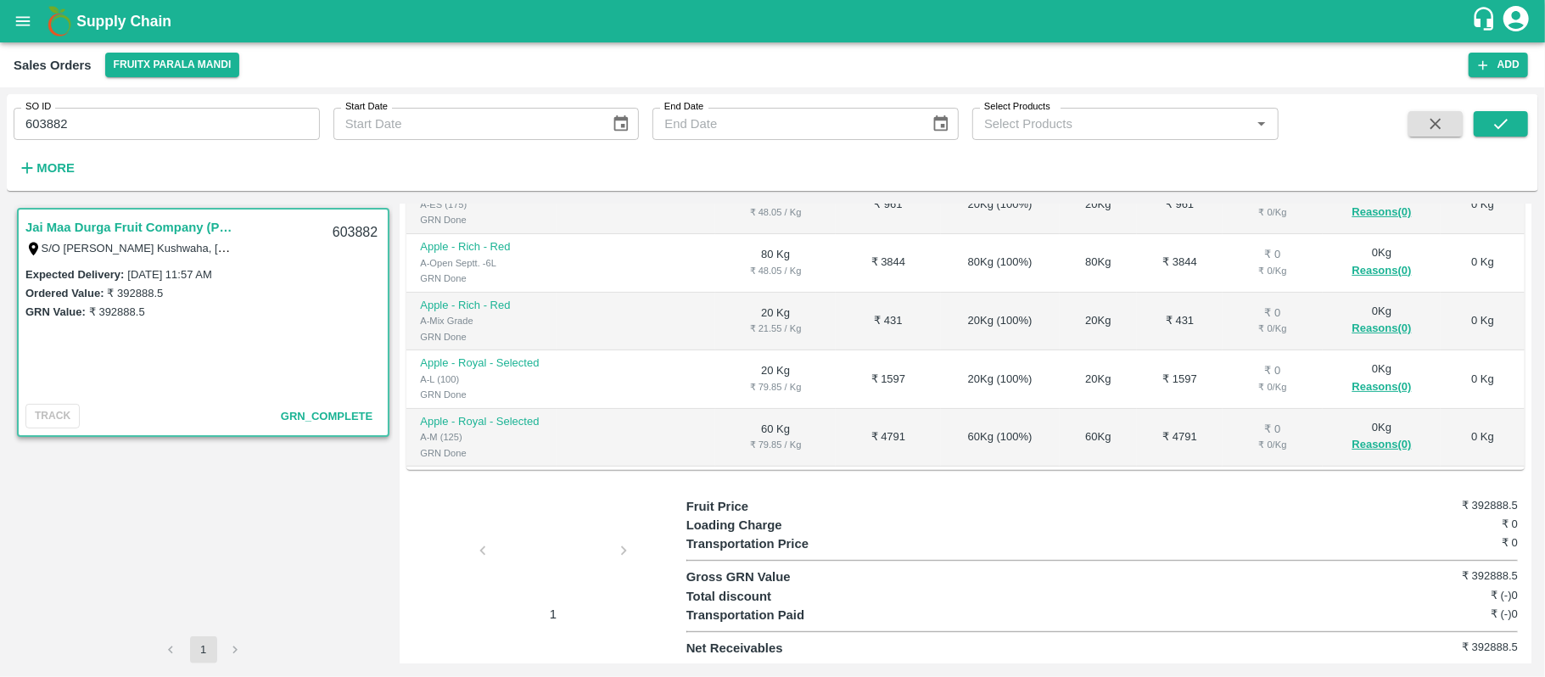
click at [569, 569] on div at bounding box center [553, 556] width 127 height 90
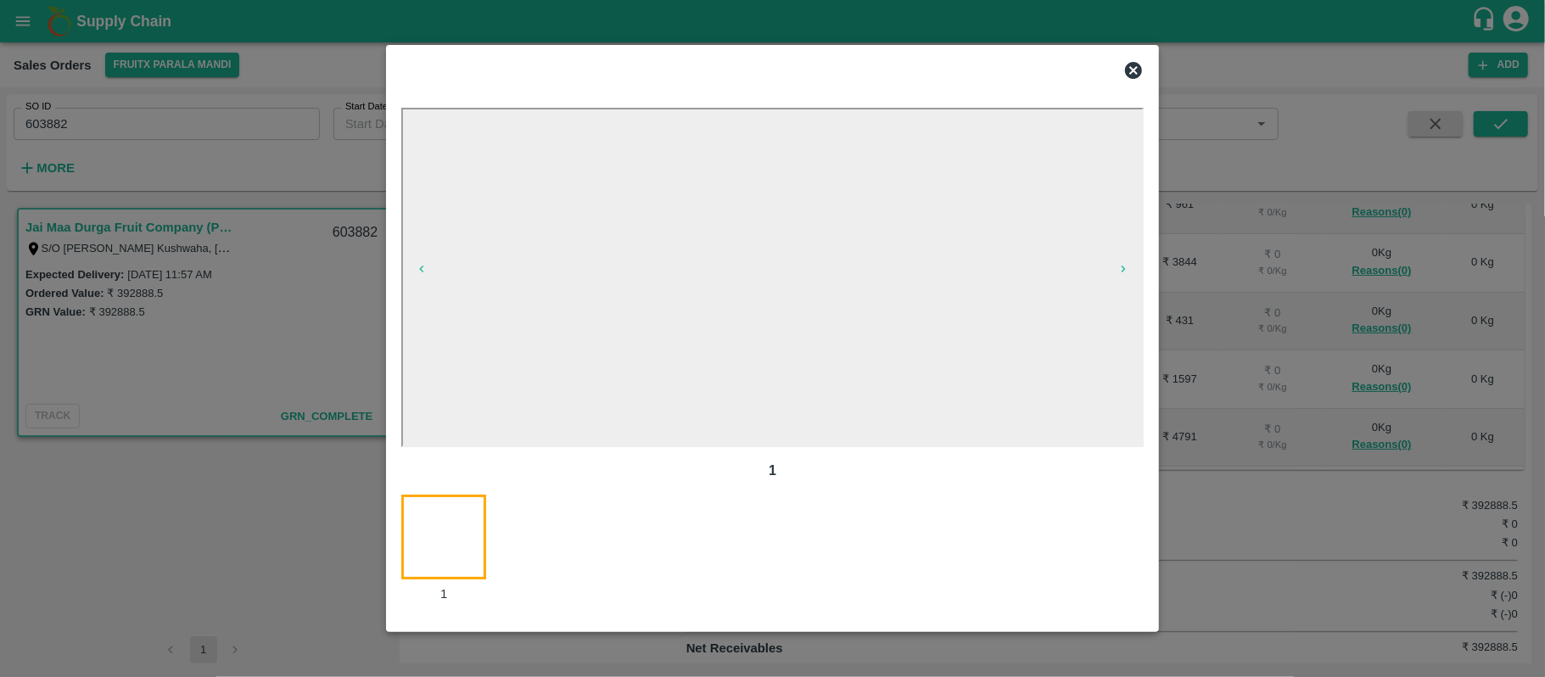
click at [185, 99] on div at bounding box center [772, 338] width 1545 height 677
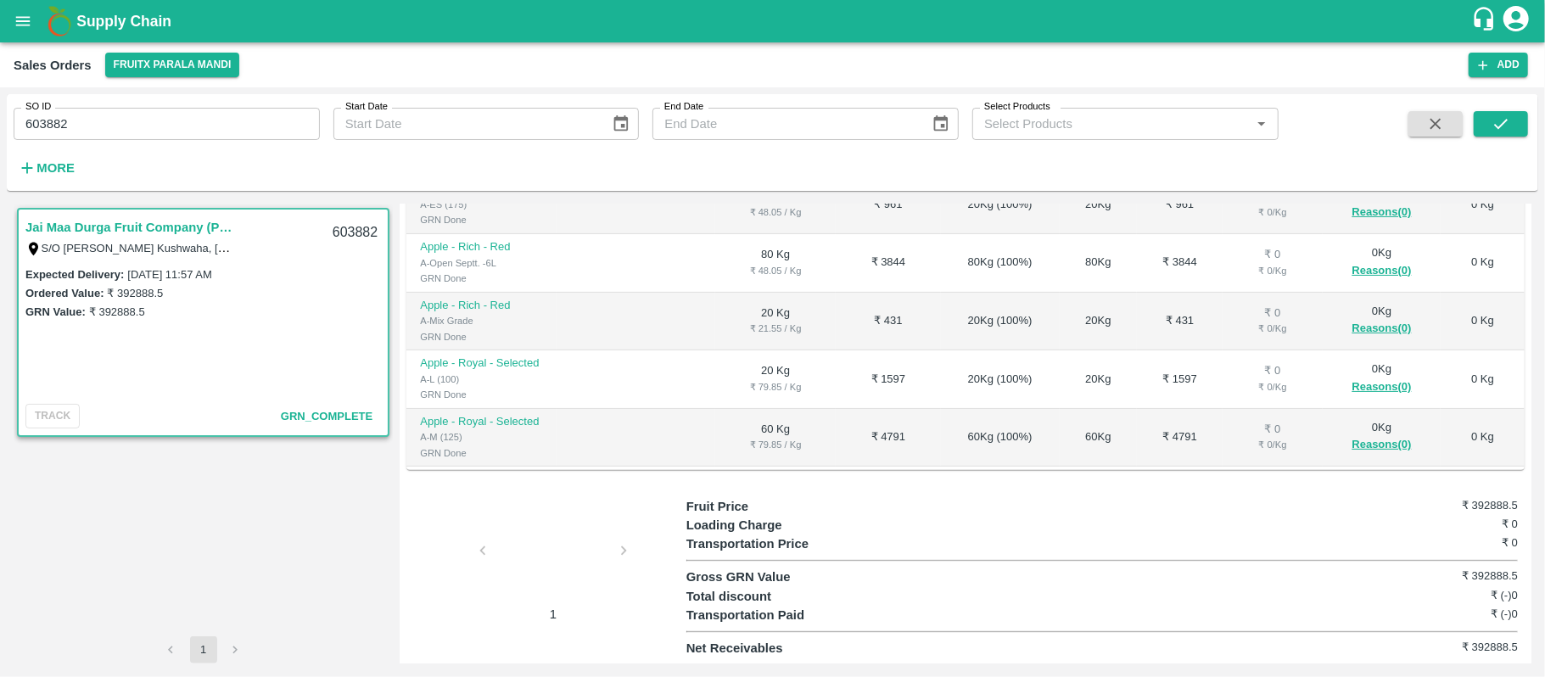
click at [165, 117] on input "603882" at bounding box center [167, 124] width 306 height 32
paste input "text"
type input "603889"
click at [1482, 136] on button "submit" at bounding box center [1501, 123] width 54 height 25
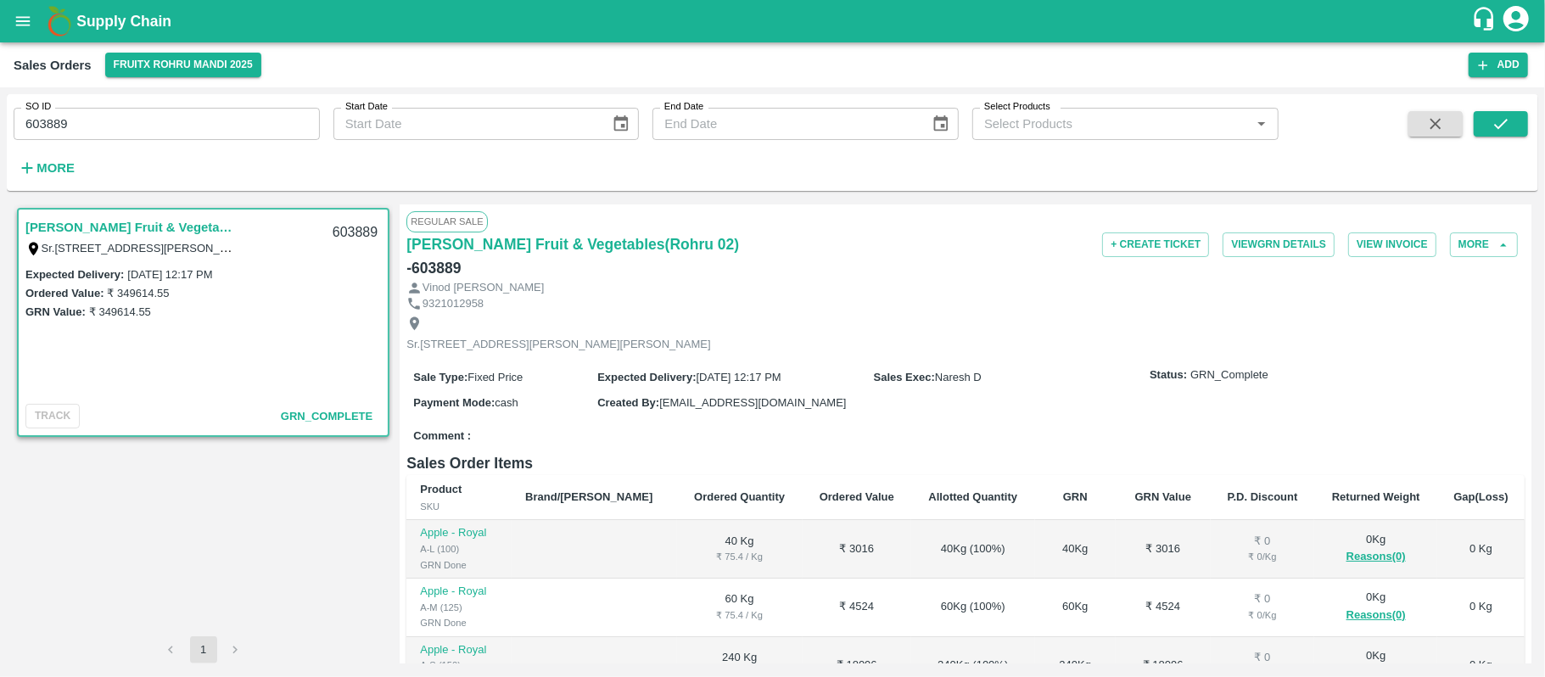
drag, startPoint x: 1498, startPoint y: 119, endPoint x: 1370, endPoint y: 164, distance: 135.8
click at [1498, 119] on icon "submit" at bounding box center [1501, 124] width 19 height 19
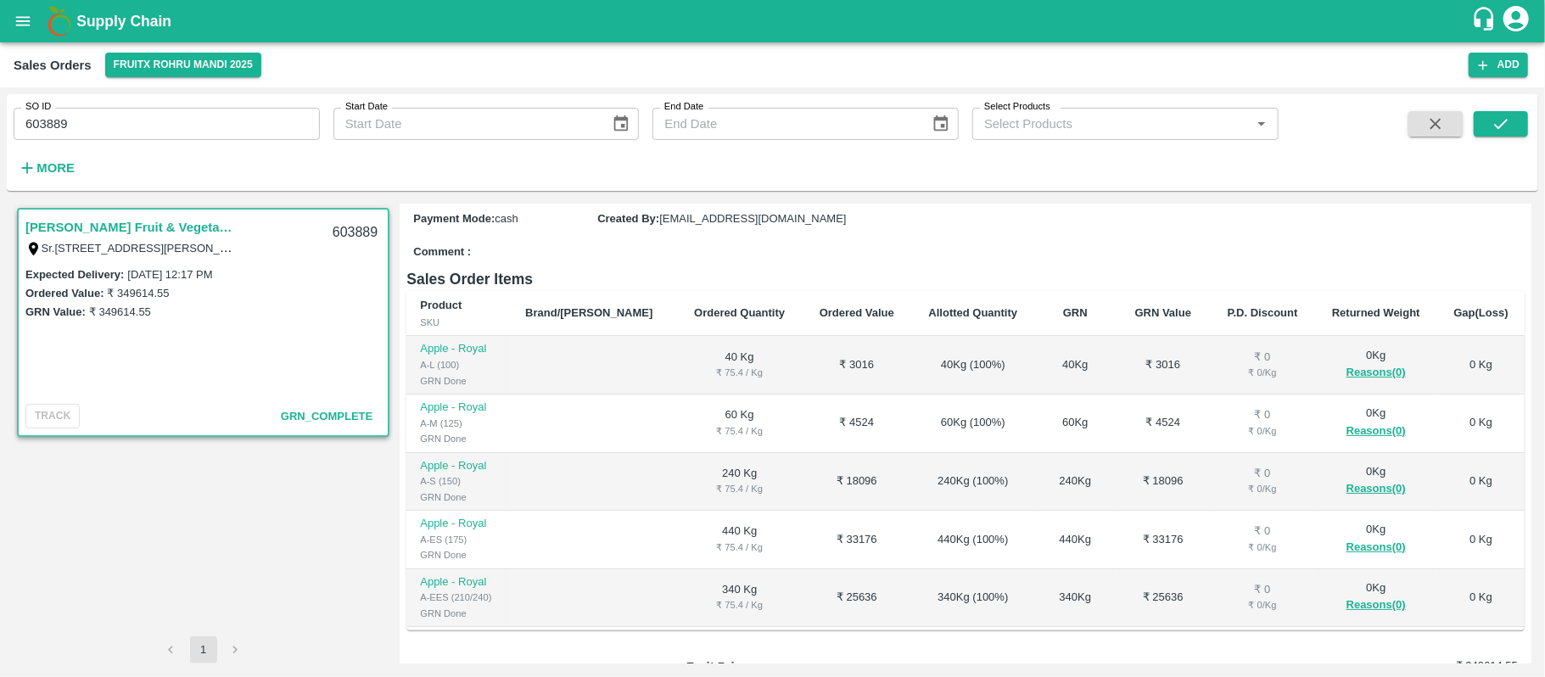
scroll to position [339, 0]
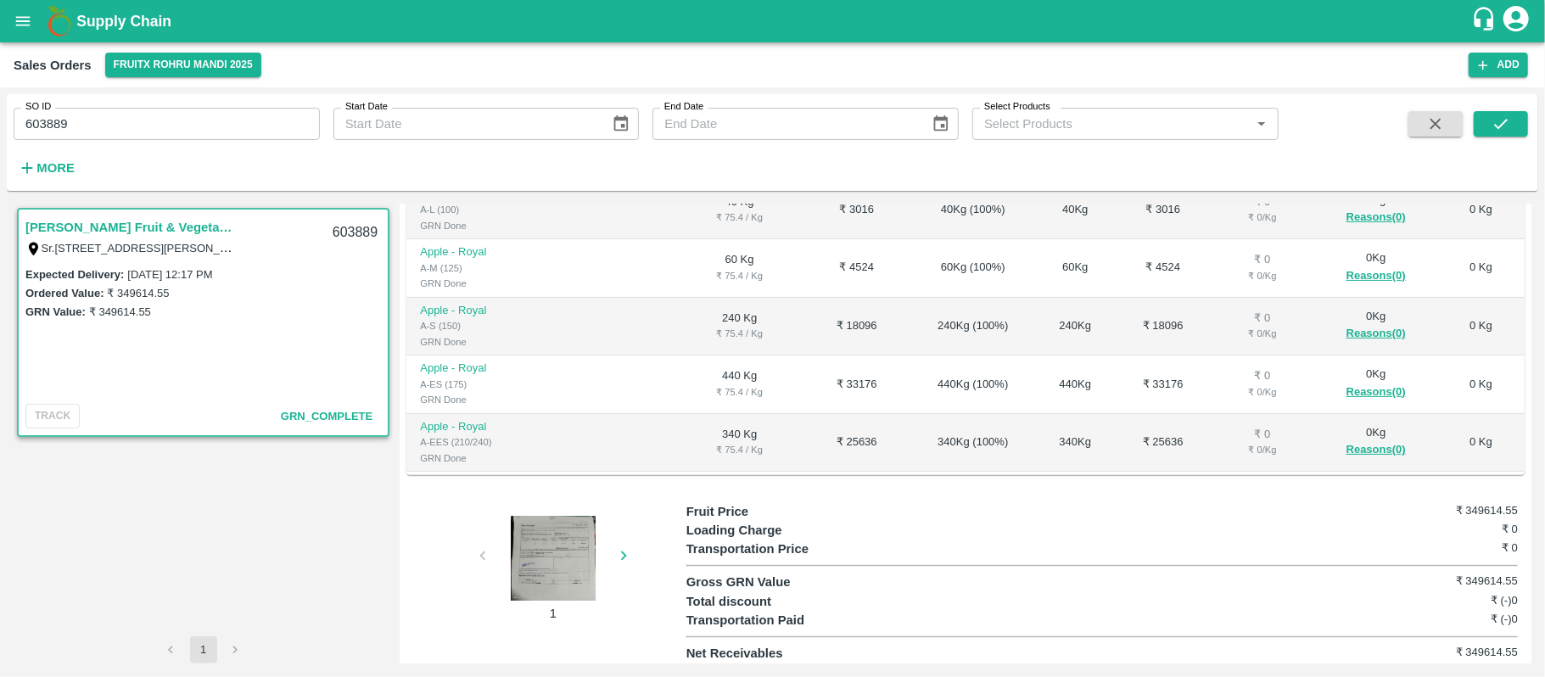
click at [552, 530] on div at bounding box center [553, 558] width 127 height 85
